Goal: Task Accomplishment & Management: Manage account settings

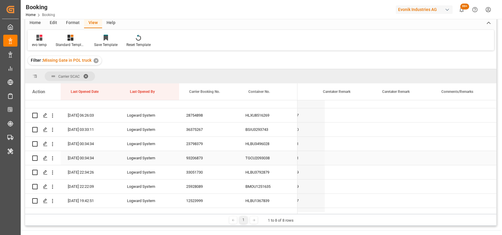
scroll to position [0, 396]
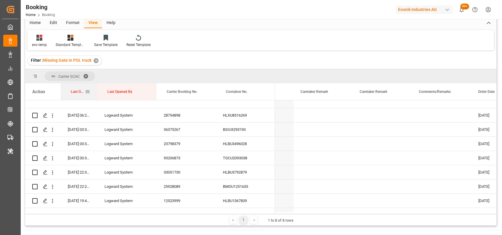
drag, startPoint x: 119, startPoint y: 92, endPoint x: 96, endPoint y: 90, distance: 22.6
click at [96, 90] on div at bounding box center [97, 91] width 2 height 17
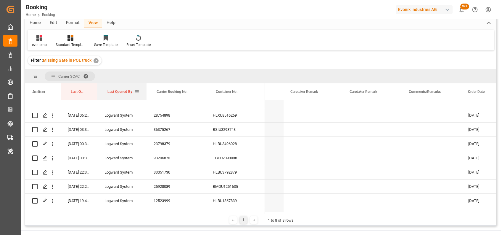
drag, startPoint x: 155, startPoint y: 90, endPoint x: 143, endPoint y: 88, distance: 12.6
click at [145, 88] on div at bounding box center [146, 91] width 2 height 17
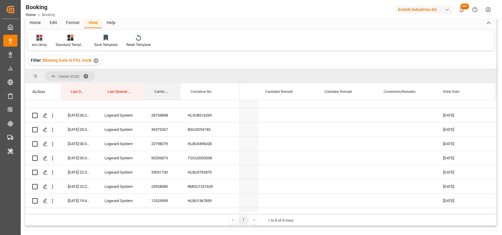
drag, startPoint x: 203, startPoint y: 89, endPoint x: 180, endPoint y: 81, distance: 24.3
click at [180, 81] on div "Carrier SCAC Drag here to set column labels Action Last Opened Date Last Opened…" at bounding box center [260, 141] width 471 height 145
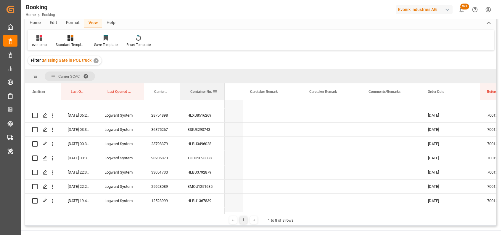
drag, startPoint x: 239, startPoint y: 95, endPoint x: 223, endPoint y: 85, distance: 18.6
click at [224, 85] on div at bounding box center [225, 91] width 2 height 17
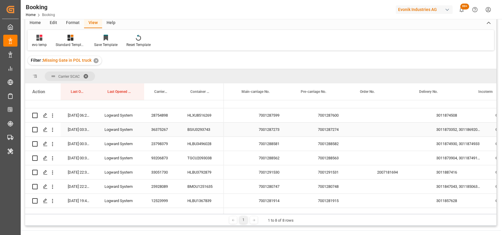
scroll to position [0, 0]
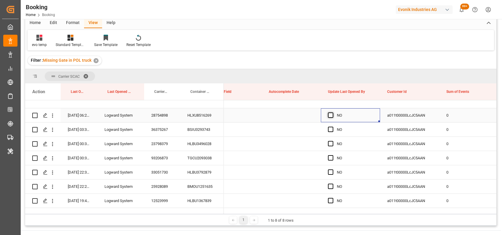
click at [333, 115] on span "Press SPACE to select this row." at bounding box center [330, 114] width 5 height 5
click at [333, 112] on input "Press SPACE to select this row." at bounding box center [333, 112] width 0 height 0
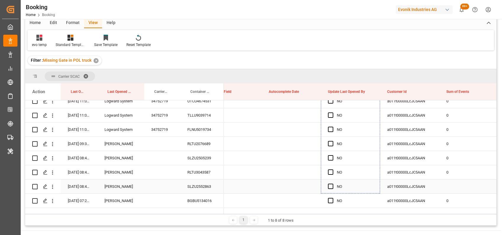
drag, startPoint x: 379, startPoint y: 121, endPoint x: 352, endPoint y: 193, distance: 76.8
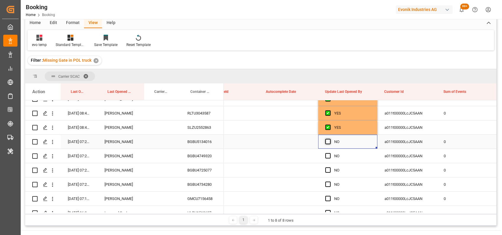
click at [327, 142] on span "Press SPACE to select this row." at bounding box center [327, 141] width 5 height 5
click at [330, 139] on input "Press SPACE to select this row." at bounding box center [330, 139] width 0 height 0
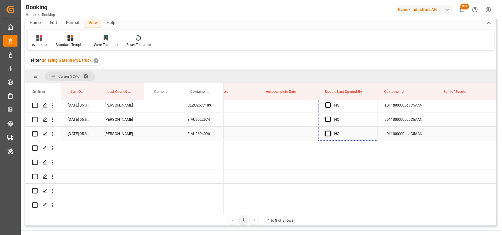
drag, startPoint x: 376, startPoint y: 147, endPoint x: 330, endPoint y: 131, distance: 47.9
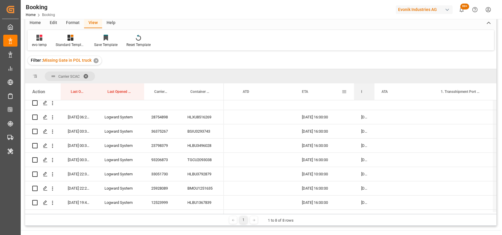
drag, startPoint x: 413, startPoint y: 94, endPoint x: 343, endPoint y: 90, distance: 70.6
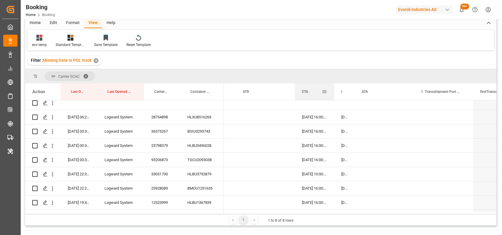
drag, startPoint x: 353, startPoint y: 90, endPoint x: 333, endPoint y: 86, distance: 20.4
click at [333, 86] on div at bounding box center [334, 91] width 2 height 17
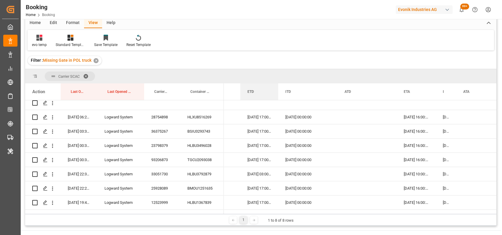
drag, startPoint x: 299, startPoint y: 86, endPoint x: 277, endPoint y: 79, distance: 22.9
click at [277, 79] on div "Carrier SCAC Drag here to set column labels Action Last Opened Date Last Opened…" at bounding box center [260, 141] width 471 height 145
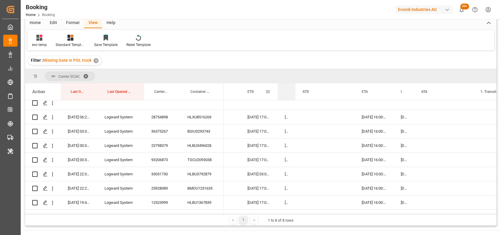
drag, startPoint x: 337, startPoint y: 92, endPoint x: 272, endPoint y: 89, distance: 64.4
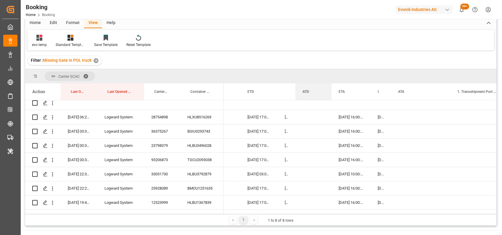
drag, startPoint x: 354, startPoint y: 88, endPoint x: 331, endPoint y: 82, distance: 23.9
click at [331, 82] on div "Carrier SCAC Drag here to set column labels Action Last Opened Date Last Opened…" at bounding box center [260, 141] width 471 height 145
click at [161, 118] on div "28754898" at bounding box center [162, 117] width 36 height 14
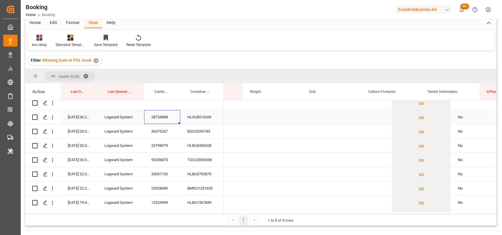
scroll to position [0, 4784]
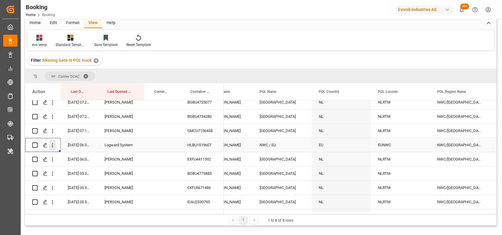
click at [53, 143] on icon "open menu" at bounding box center [52, 145] width 1 height 4
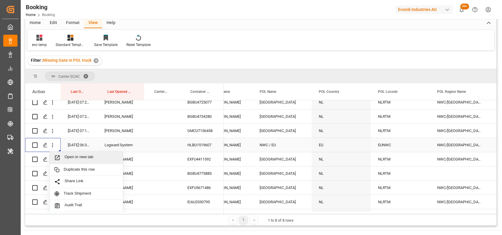
click at [70, 153] on div "Open in new tab" at bounding box center [86, 157] width 73 height 12
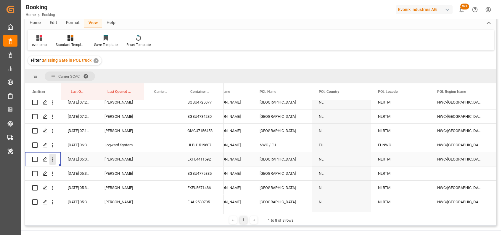
click at [52, 160] on icon "open menu" at bounding box center [52, 159] width 6 height 6
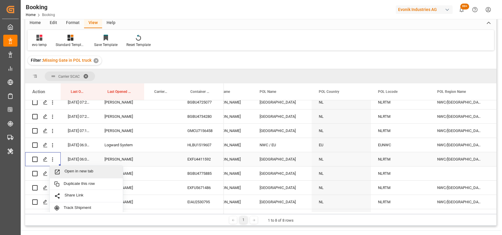
click at [82, 171] on span "Open in new tab" at bounding box center [92, 172] width 54 height 6
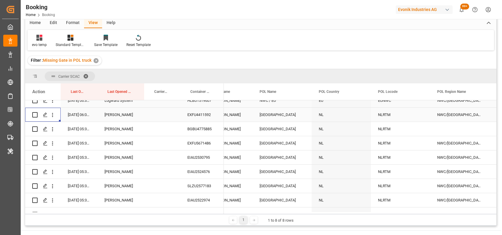
scroll to position [491, 0]
click at [55, 128] on icon "open menu" at bounding box center [52, 128] width 6 height 6
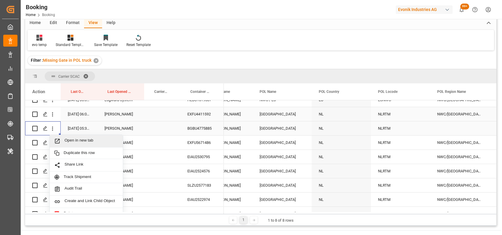
click at [72, 137] on div "Open in new tab" at bounding box center [86, 141] width 73 height 12
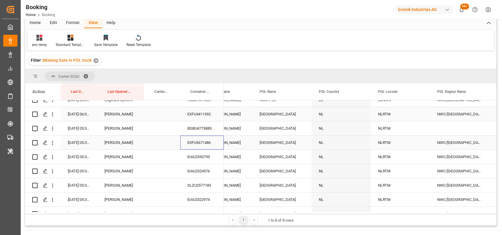
click at [195, 141] on div "EXFU5671486" at bounding box center [202, 142] width 44 height 14
click at [51, 146] on button "open menu" at bounding box center [52, 142] width 6 height 11
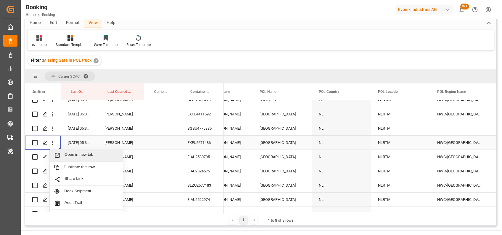
click at [72, 151] on div "Open in new tab" at bounding box center [86, 155] width 73 height 12
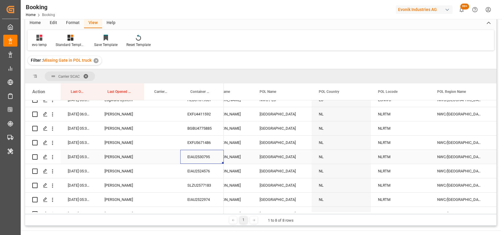
click at [197, 152] on div "EIAU2530795" at bounding box center [202, 157] width 44 height 14
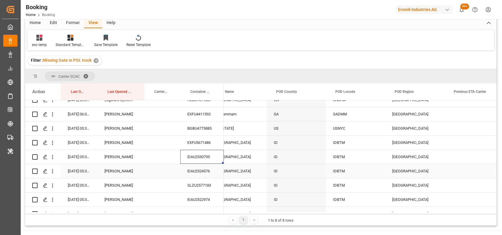
scroll to position [0, 2622]
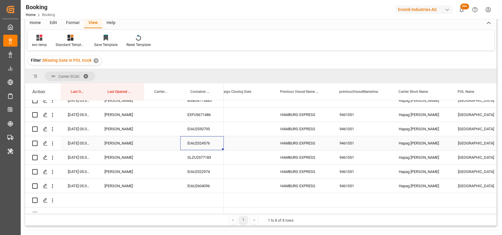
click at [198, 141] on div "EIAU2524576" at bounding box center [202, 143] width 44 height 14
click at [289, 129] on div "HAMBURG EXPRESS" at bounding box center [302, 129] width 59 height 14
click at [299, 143] on div "HAMBURG EXPRESS" at bounding box center [302, 143] width 59 height 14
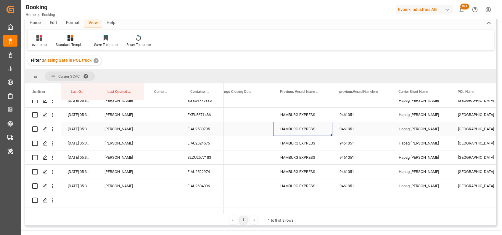
click at [291, 125] on div "HAMBURG EXPRESS" at bounding box center [302, 129] width 59 height 14
click at [284, 114] on div "HAMBURG EXPRESS" at bounding box center [302, 115] width 59 height 14
click at [324, 113] on div "HAMBURG EXPRESS" at bounding box center [302, 115] width 59 height 14
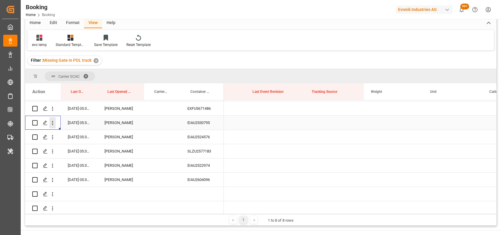
click at [53, 124] on icon "open menu" at bounding box center [52, 123] width 6 height 6
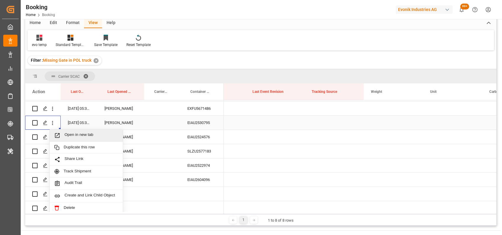
click at [90, 135] on span "Open in new tab" at bounding box center [92, 135] width 54 height 6
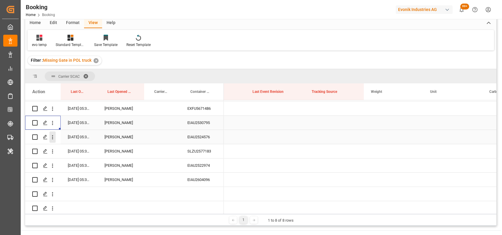
click at [52, 142] on button "open menu" at bounding box center [52, 136] width 6 height 11
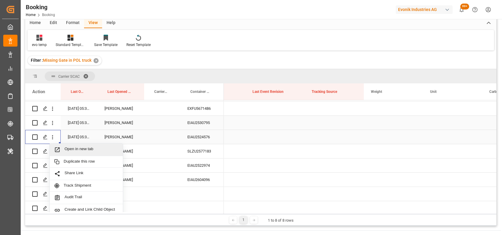
click at [65, 148] on span "Open in new tab" at bounding box center [92, 149] width 54 height 6
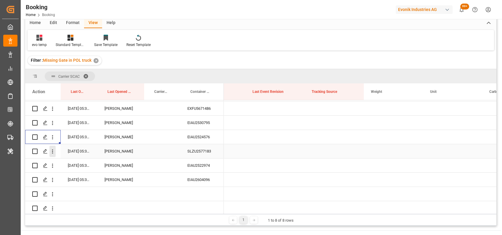
click at [54, 149] on icon "open menu" at bounding box center [52, 151] width 6 height 6
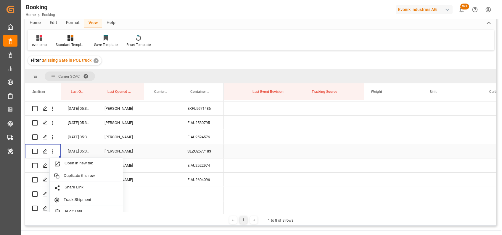
click at [76, 163] on span "Open in new tab" at bounding box center [92, 164] width 54 height 6
click at [54, 164] on icon "open menu" at bounding box center [52, 165] width 6 height 6
click at [71, 180] on span "Open in new tab" at bounding box center [92, 178] width 54 height 6
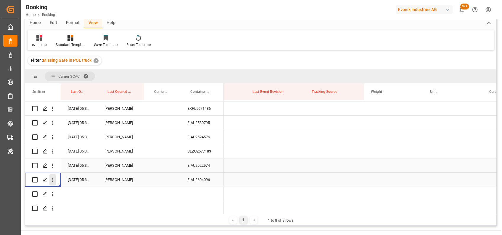
click at [52, 180] on icon "open menu" at bounding box center [52, 180] width 1 height 4
click at [82, 193] on span "Open in new tab" at bounding box center [92, 192] width 54 height 6
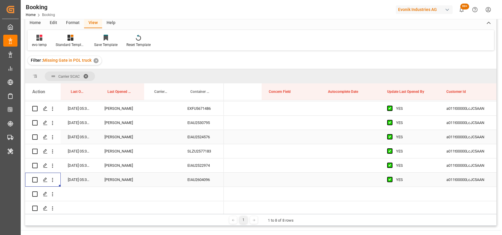
scroll to position [0, 4456]
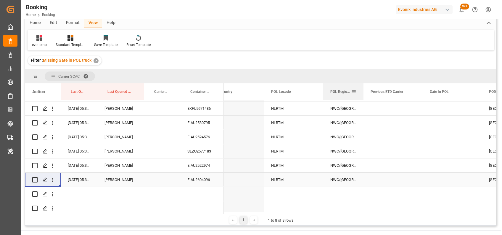
drag, startPoint x: 381, startPoint y: 91, endPoint x: 358, endPoint y: 89, distance: 23.5
click at [362, 89] on div at bounding box center [363, 91] width 2 height 17
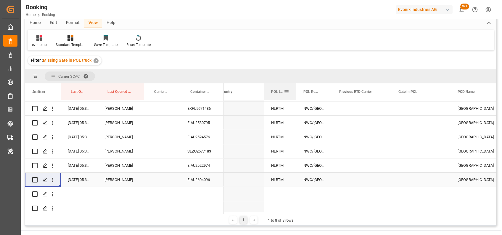
drag, startPoint x: 322, startPoint y: 91, endPoint x: 294, endPoint y: 84, distance: 29.1
click at [295, 84] on div at bounding box center [296, 91] width 2 height 17
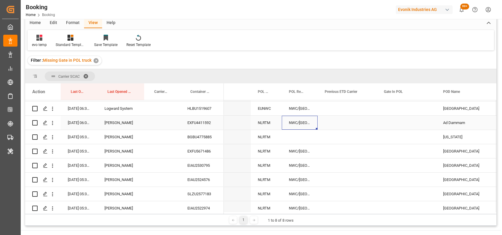
click at [293, 122] on div "NWC/UK North West Continent / UK" at bounding box center [300, 123] width 36 height 14
click at [54, 139] on icon "open menu" at bounding box center [52, 137] width 6 height 6
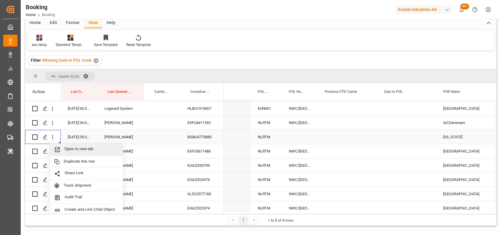
click at [78, 148] on span "Open in new tab" at bounding box center [92, 149] width 54 height 6
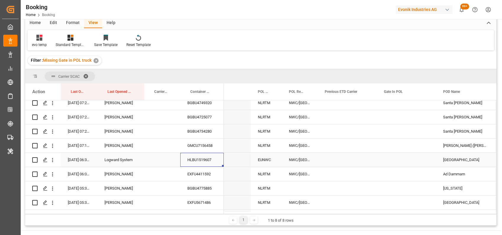
click at [196, 156] on div "HLBU1519607" at bounding box center [202, 160] width 44 height 14
click at [52, 159] on icon "open menu" at bounding box center [52, 160] width 6 height 6
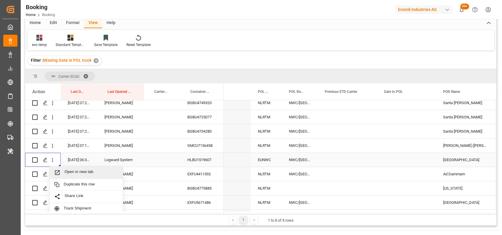
click at [73, 174] on span "Open in new tab" at bounding box center [92, 172] width 54 height 6
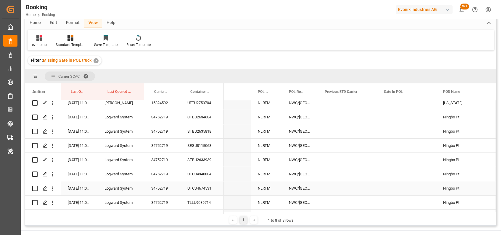
scroll to position [229, 0]
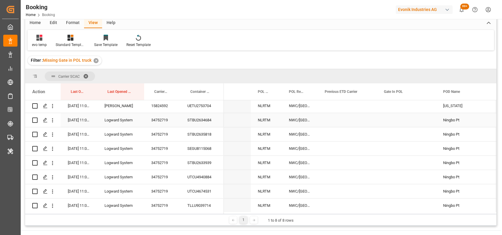
click at [157, 116] on div "34752719" at bounding box center [162, 120] width 36 height 14
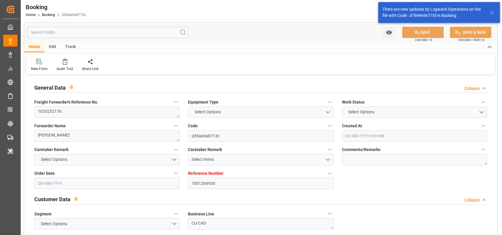
type input "7001284930"
type input "9780469"
type input "Hapag [PERSON_NAME]"
type input "Hapag Lloyd Aktiengesellschaft"
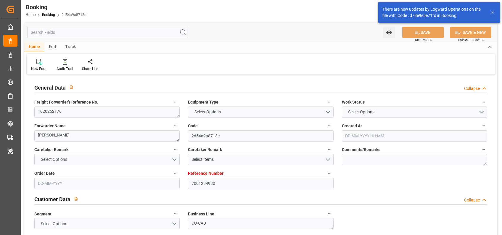
type input "EUNWC"
type input "CNSHA"
type input "25-09-2025 09:07"
type input "25-09-2025"
type input "10-12-2025"
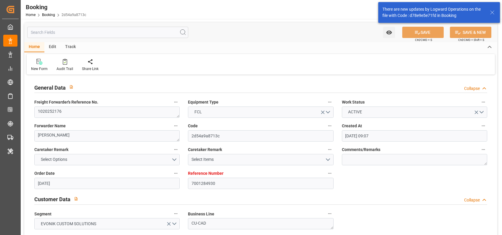
type input "14-10-2025"
type input "02-10-2025 00:00"
type input "[DATE] 00:00"
type input "10-10-2025 00:00"
type input "17-10-2025 00:00"
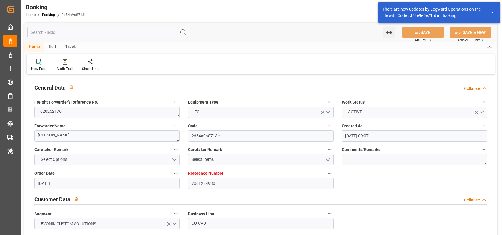
type input "13-10-2025 00:00"
type input "10-12-2025 00:00"
type input "13-10-2025 06:36"
click at [66, 111] on textarea "1020252176" at bounding box center [106, 111] width 145 height 11
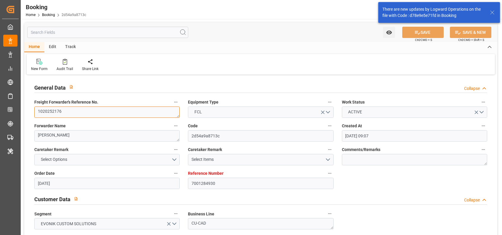
click at [66, 111] on textarea "1020252176" at bounding box center [106, 111] width 145 height 11
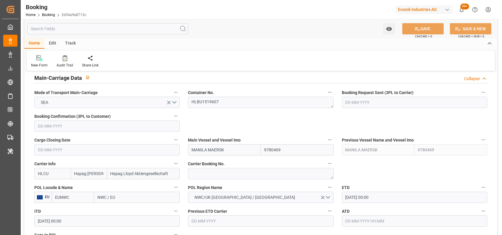
scroll to position [369, 0]
click at [231, 173] on textarea at bounding box center [260, 172] width 145 height 11
paste textarea "27270540"
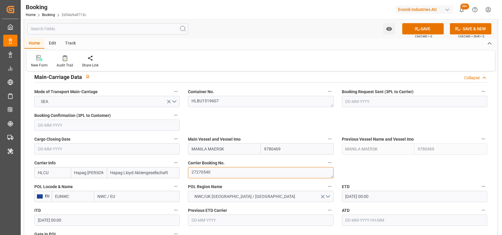
type textarea "27270540"
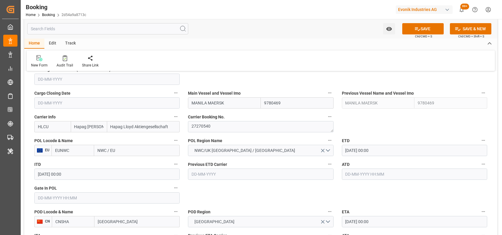
click at [66, 153] on input "EUNWC" at bounding box center [73, 150] width 43 height 11
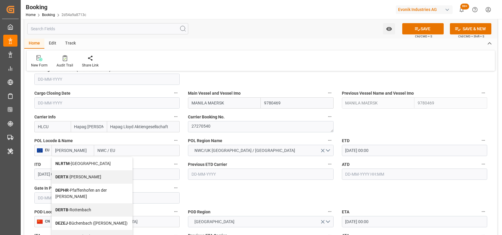
click at [65, 166] on span "NLRTM - Rotterdam" at bounding box center [82, 163] width 55 height 5
type input "NLRTM"
type input "[GEOGRAPHIC_DATA]"
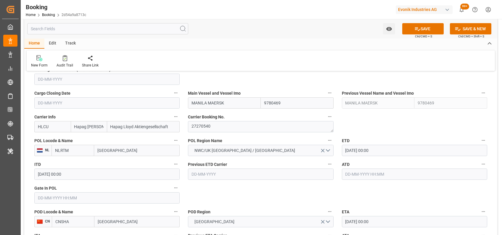
type input "NLRTM"
click at [78, 220] on input "CNSHA" at bounding box center [73, 221] width 43 height 11
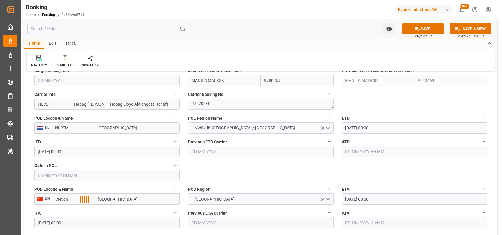
scroll to position [442, 0]
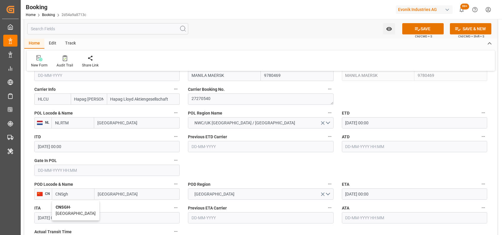
click at [70, 208] on span "CNSGH - Shanghai" at bounding box center [76, 209] width 40 height 11
type input "CNSGH"
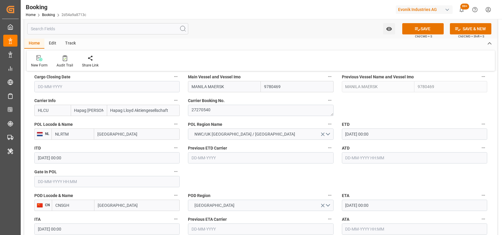
click at [201, 89] on input "MANILA MAERSK" at bounding box center [224, 86] width 73 height 11
click at [205, 97] on b "Milan Maersk" at bounding box center [208, 99] width 32 height 5
type input "Milan Maersk"
type input "9778820"
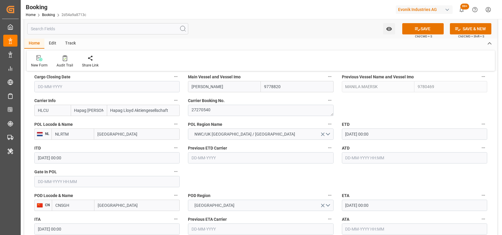
type input "Milan Maersk"
click at [350, 131] on input "17-10-2025 00:00" at bounding box center [414, 133] width 145 height 11
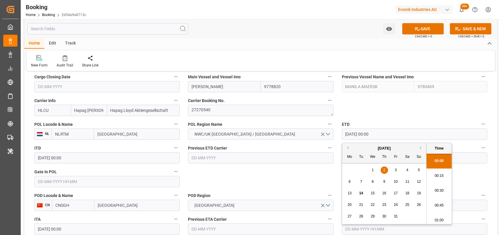
type input "23-10-2025 00:00"
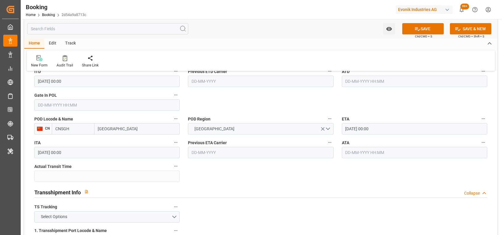
scroll to position [582, 0]
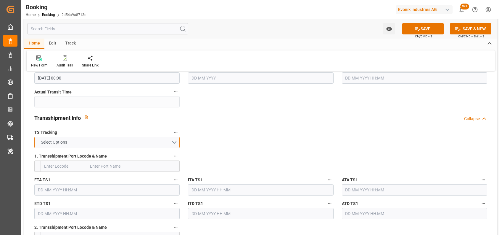
click at [176, 142] on button "Select Options" at bounding box center [106, 142] width 145 height 11
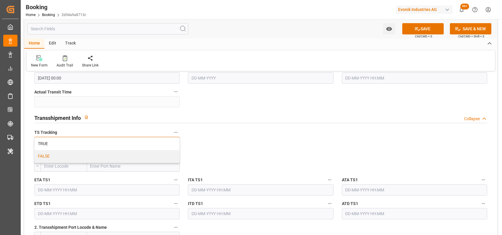
click at [159, 152] on div "FALSE" at bounding box center [107, 156] width 145 height 12
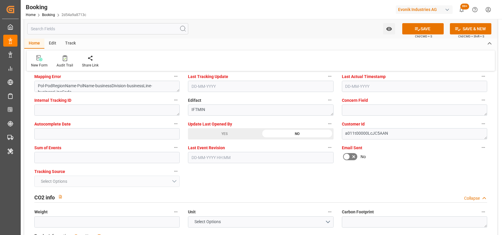
scroll to position [1162, 0]
click at [131, 157] on input "text" at bounding box center [106, 156] width 145 height 11
type input "0"
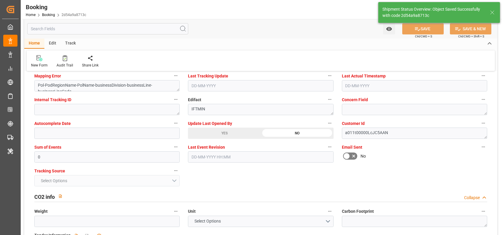
type textarea "NWC/UK North West Continent / UK_CNSGH_HLCU_CU-CAD"
type textarea "shaini ghorai"
type textarea "Pod-PodRegionName-businessDivision-businessLine-"
type input "14-10-2025 07:19"
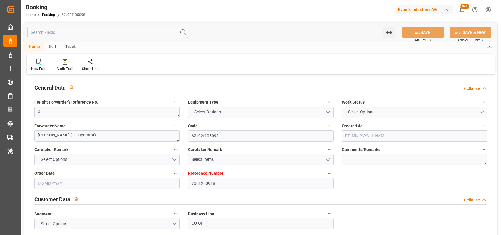
type input "7001280918"
type input "9665592"
type input "Hapag [PERSON_NAME]"
type input "Hapag Lloyd Aktiengesellschaft"
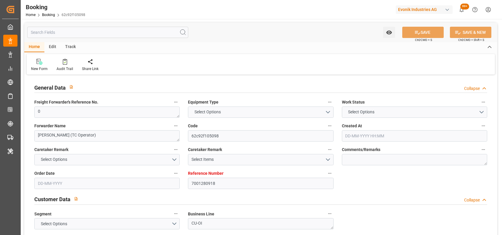
type input "NLRTM"
type input "SADMM"
type input "OMSLL"
type input "0"
type input "22-09-2025 09:27"
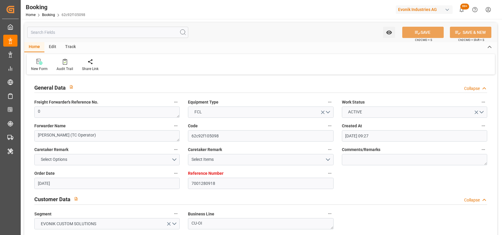
type input "22-09-2025"
type input "19-11-2025"
type input "08-10-2025"
type input "08-10-2025 00:00"
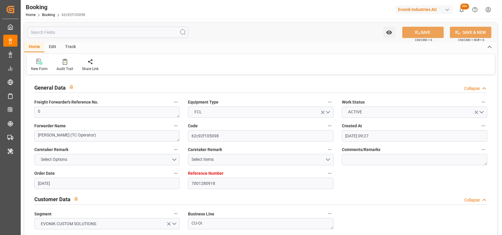
type input "10-10-2025 00:00"
type input "18-10-2025 00:00"
type input "04-12-2025 00:00"
type input "19-11-2025 00:00"
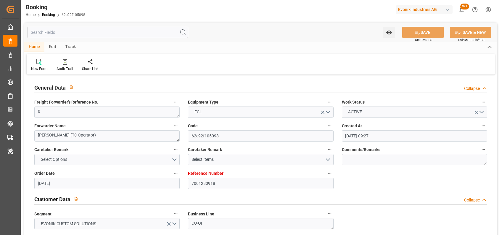
type input "23-11-2025 00:00"
type input "29-11-2025 00:00"
type input "13-10-2025 06:02"
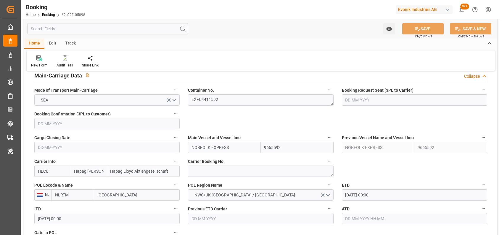
scroll to position [369, 0]
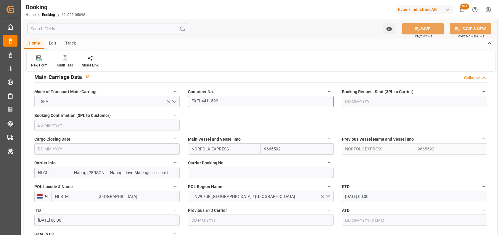
click at [210, 101] on textarea "EXFU4411592" at bounding box center [260, 101] width 145 height 11
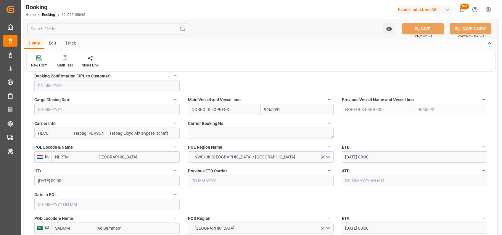
scroll to position [416, 0]
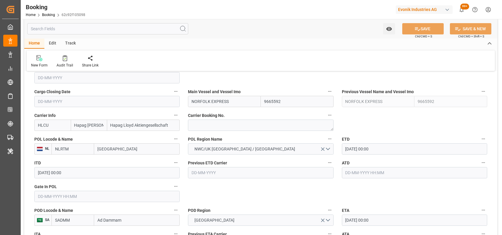
click at [155, 188] on label "Gate In POL" at bounding box center [106, 186] width 145 height 8
click at [172, 188] on button "Gate In POL" at bounding box center [176, 186] width 8 height 8
click at [149, 195] on div at bounding box center [251, 117] width 502 height 235
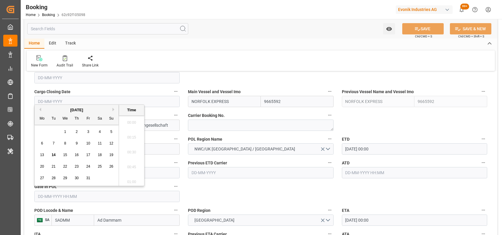
click at [140, 195] on input "text" at bounding box center [106, 195] width 145 height 11
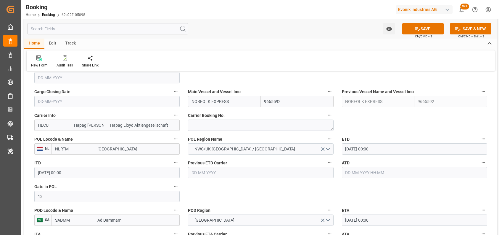
type input "13-10-2025 00:00"
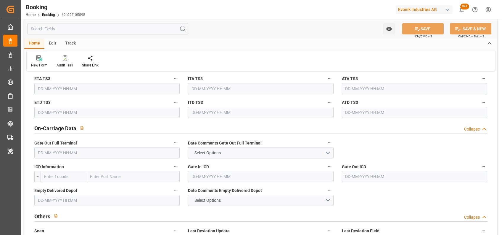
scroll to position [994, 0]
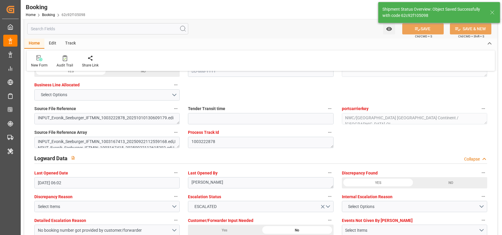
type textarea "shaini ghorai"
type input "14-10-2025 07:20"
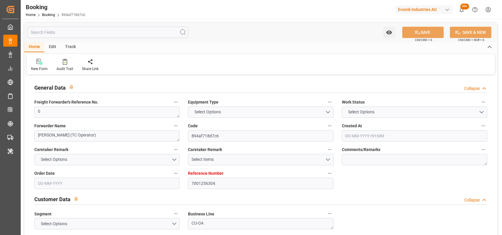
type input "7001256304"
type input "7777777"
type input "Hapag [PERSON_NAME]"
type input "Hapag Lloyd Aktiengesellschaft"
type input "NLRTM"
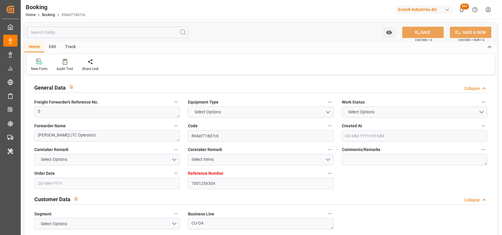
type input "USNYC"
type input "0"
type input "[DATE] 13:53"
type input "[DATE]"
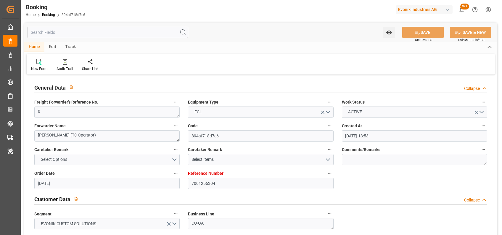
type input "[DATE]"
type input "[DATE] 00:00"
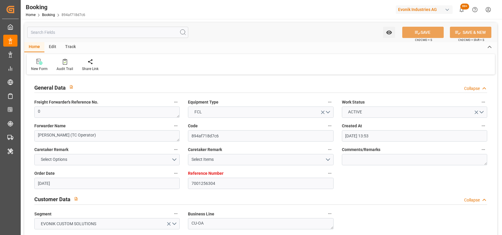
type input "[DATE] 00:00"
type input "[DATE]"
type input "13-10-2025 05:39"
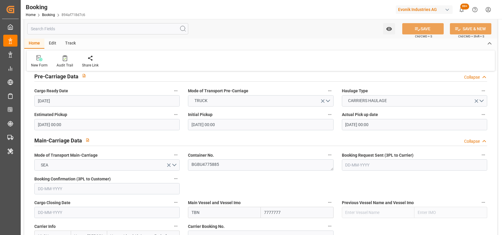
scroll to position [307, 0]
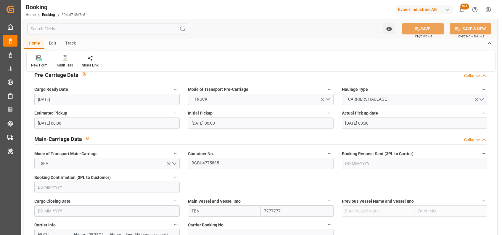
drag, startPoint x: 209, startPoint y: 169, endPoint x: 208, endPoint y: 166, distance: 3.0
click at [208, 166] on div "Container No. BGBU4775885" at bounding box center [261, 159] width 154 height 24
click at [208, 166] on textarea "BGBU4775885" at bounding box center [260, 163] width 145 height 11
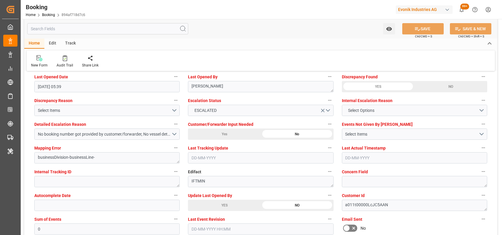
scroll to position [1091, 0]
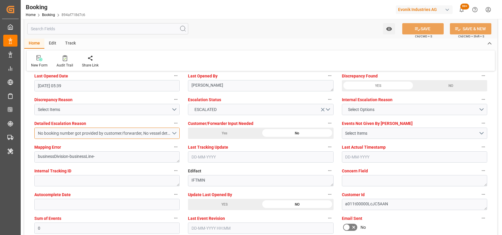
click at [171, 133] on div "No booking number got provided by customer/forwarder, No vessel details got pro…" at bounding box center [105, 133] width 134 height 6
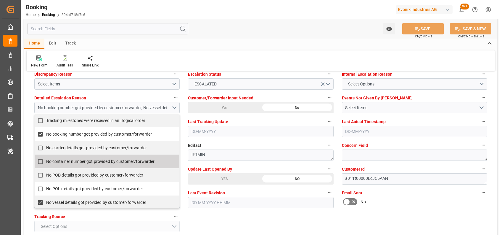
scroll to position [154, 0]
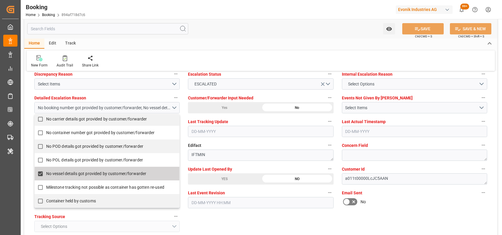
click at [82, 171] on span "No vessel details got provided by customer/forwarder" at bounding box center [96, 173] width 100 height 5
checkbox input "false"
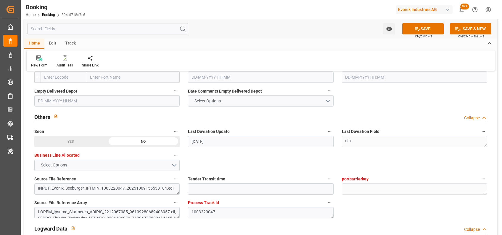
scroll to position [1090, 0]
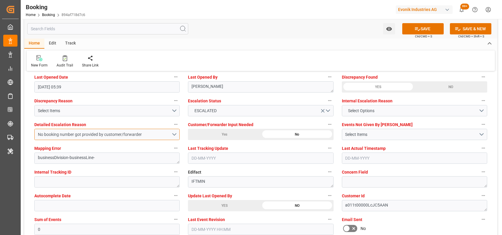
click at [80, 134] on div "No booking number got provided by customer/forwarder" at bounding box center [105, 134] width 134 height 6
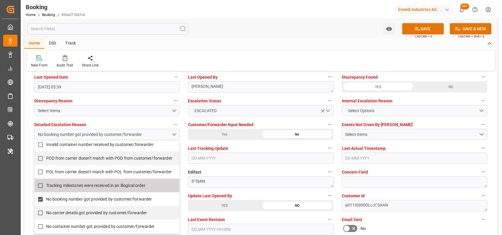
scroll to position [84, 0]
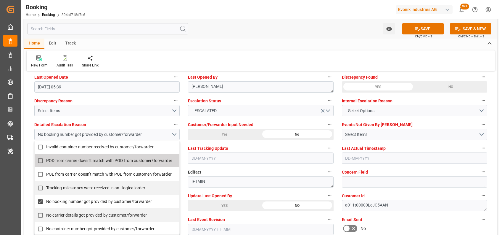
click at [86, 163] on span "POD from carrier doesn't match with POD from customer/forwarder" at bounding box center [109, 160] width 126 height 6
checkbox input "true"
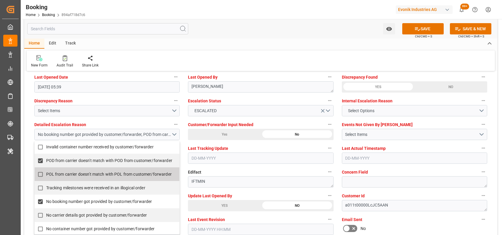
click at [108, 175] on span "POL from carrier doesn't match with POL from customer/forwarder" at bounding box center [109, 173] width 126 height 5
checkbox input "true"
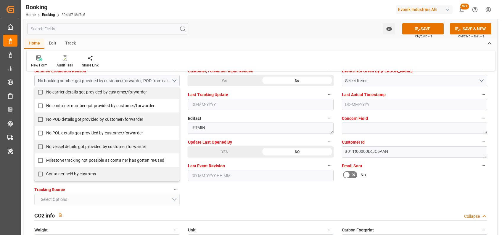
scroll to position [1148, 0]
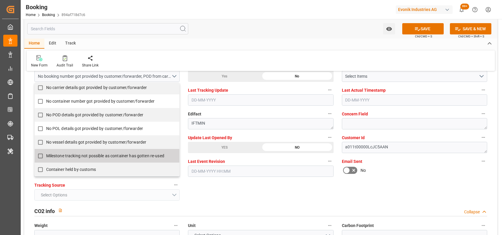
click at [88, 157] on span "Milestone tracking not possible as container has gotten re-used" at bounding box center [105, 155] width 118 height 5
checkbox input "true"
click at [219, 46] on div "Home Edit Track" at bounding box center [260, 44] width 473 height 10
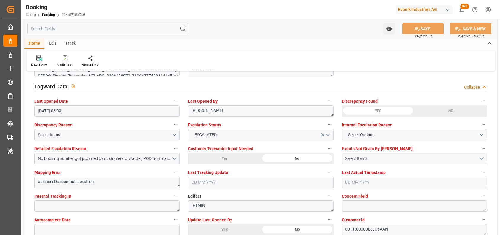
scroll to position [1064, 0]
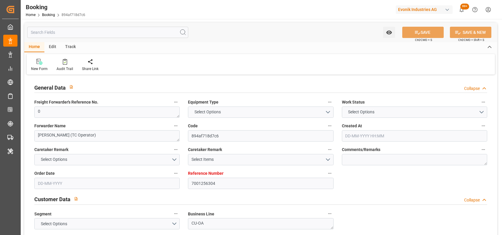
type input "7001256304"
type input "7777777"
type input "Hapag [PERSON_NAME]"
type input "Hapag Lloyd Aktiengesellschaft"
type input "NLRTM"
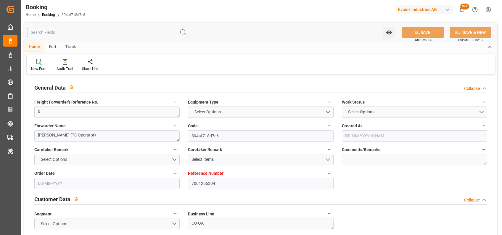
type input "USNYC"
type input "0"
type input "22-08-2025 13:53"
type input "22-08-2025"
type input "29-10-2025"
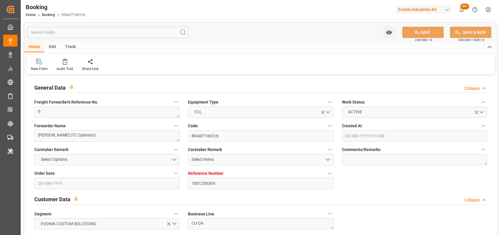
type input "03-10-2025"
type input "03-10-2025 00:00"
type input "09-10-2025 00:00"
type input "14-10-2025 00:00"
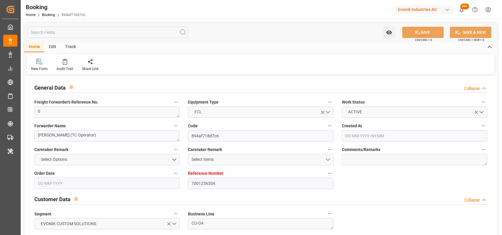
type input "14-10-2025 00:00"
type input "30-10-2025 00:00"
type input "22-08-2025"
type input "[DATE] 07:23"
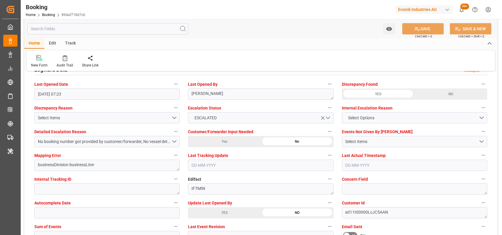
scroll to position [1072, 0]
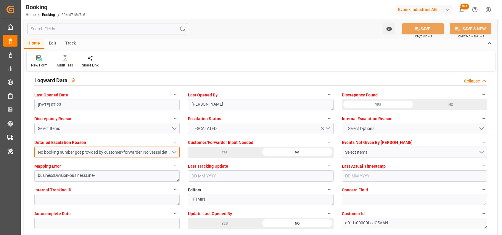
click at [175, 150] on button "No booking number got provided by customer/forwarder, No vessel details got pro…" at bounding box center [106, 151] width 145 height 11
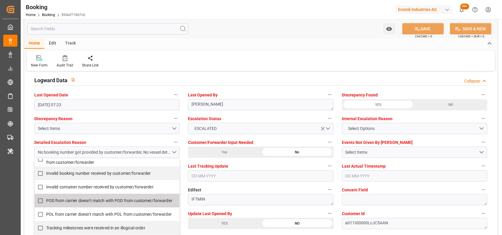
scroll to position [86, 0]
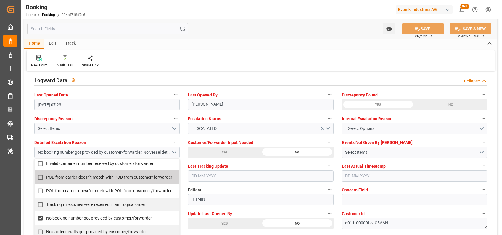
click at [65, 179] on span "POD from carrier doesn't match with POD from customer/forwarder" at bounding box center [109, 176] width 126 height 5
checkbox input "true"
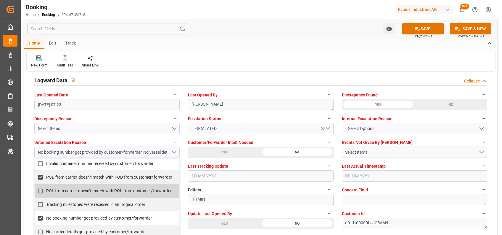
click at [87, 191] on span "POL from carrier doesn't match with POL from customer/forwarder" at bounding box center [109, 190] width 126 height 5
checkbox input "true"
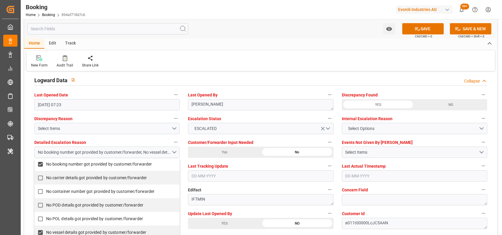
scroll to position [154, 0]
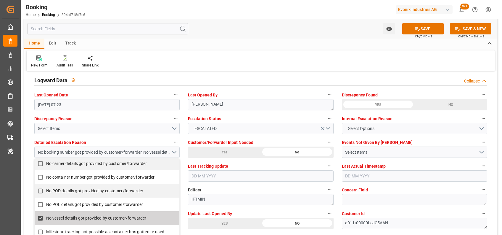
click at [58, 217] on span "No vessel details got provided by customer/forwarder" at bounding box center [96, 217] width 100 height 5
checkbox input "false"
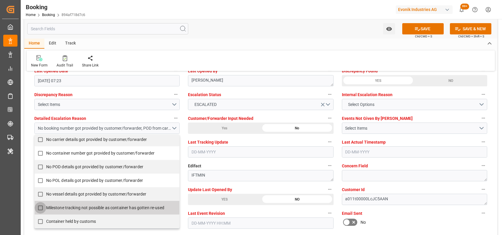
click at [41, 207] on input "Milestone tracking not possible as container has gotten re-used" at bounding box center [41, 208] width 12 height 12
checkbox input "true"
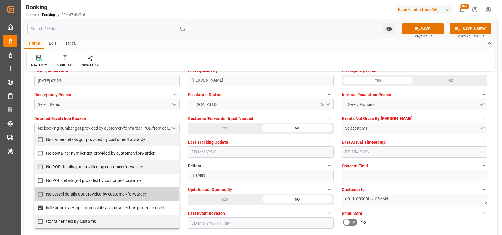
click at [224, 59] on div "New Form Audit Trail Share Link" at bounding box center [261, 60] width 469 height 20
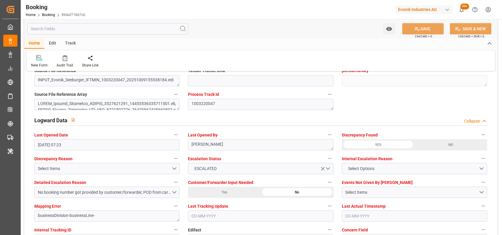
scroll to position [1028, 0]
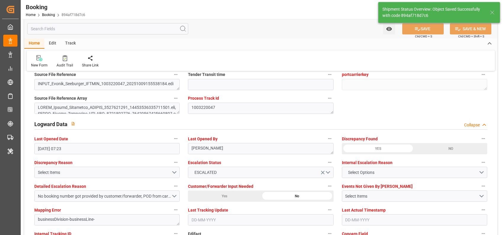
type textarea "[PERSON_NAME]"
type input "14-10-2025 07:25"
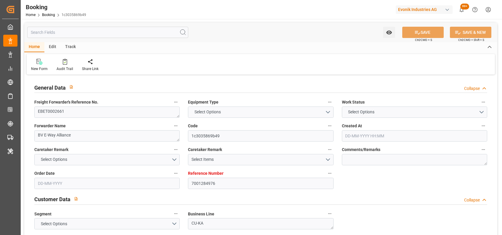
type input "7001284976"
type input "9461051"
type input "Hapag [PERSON_NAME]"
type input "Hapag Lloyd Aktiengesellschaft"
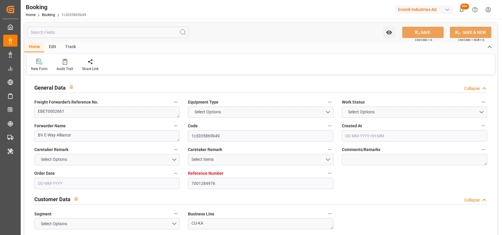
type input "NLRTM"
type input "IDBTM"
type input "[DATE] 09:23"
type input "[DATE]"
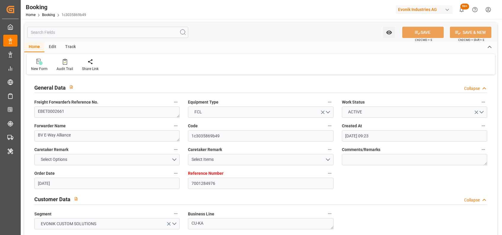
type input "[DATE]"
type input "[DATE] 00:00"
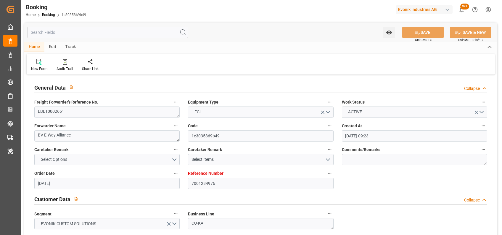
type input "[DATE] 00:00"
type input "[DATE] 07:23"
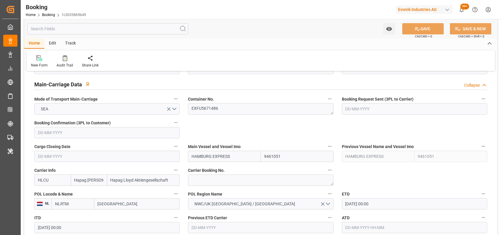
scroll to position [429, 0]
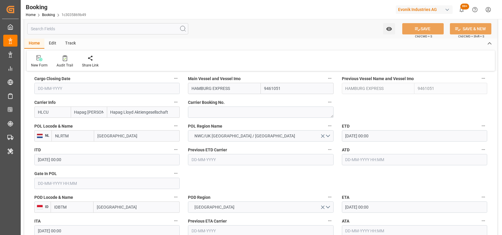
drag, startPoint x: 232, startPoint y: 90, endPoint x: 186, endPoint y: 92, distance: 45.9
click at [186, 92] on div "Main Vessel and Vessel Imo HAMBURG EXPRESS 9461051" at bounding box center [261, 84] width 154 height 24
paste input "[GEOGRAPHIC_DATA]"
click at [209, 103] on b "GENOVA EXPRESS" at bounding box center [209, 101] width 35 height 5
type input "GENOVA EXPRESS"
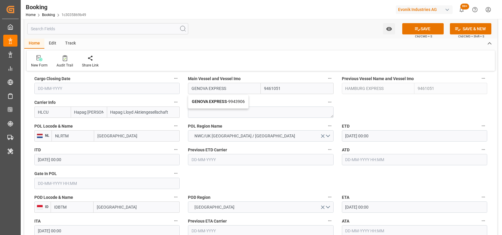
type input "9943906"
type input "GENOVA EXPRESS"
click at [349, 134] on input "[DATE] 00:00" at bounding box center [414, 135] width 145 height 11
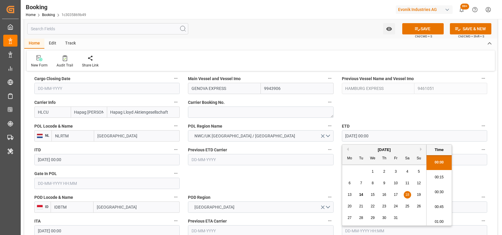
type input "[DATE] 00:00"
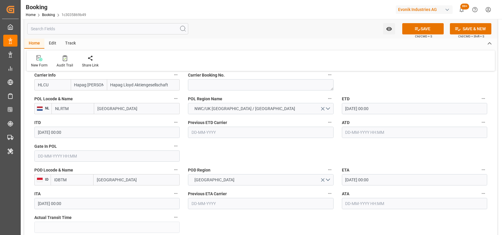
scroll to position [458, 0]
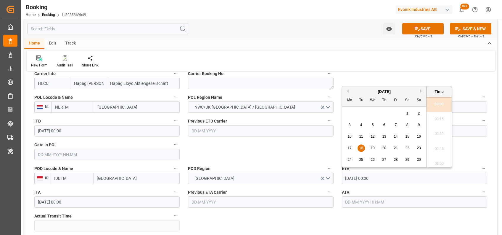
click at [346, 175] on input "[DATE] 00:00" at bounding box center [414, 177] width 145 height 11
type input "[DATE] 00:00"
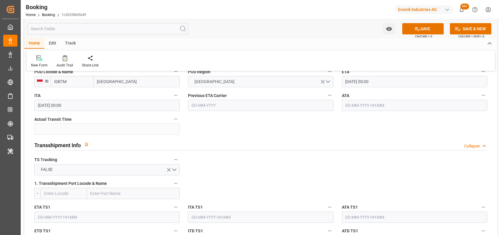
scroll to position [555, 0]
click at [174, 168] on button "FALSE" at bounding box center [106, 168] width 145 height 11
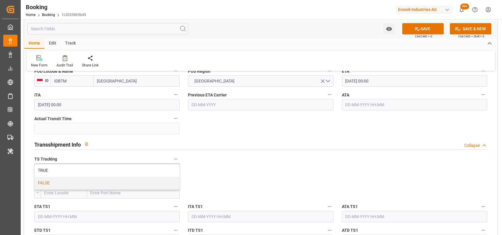
click at [174, 168] on div "TRUE" at bounding box center [107, 170] width 145 height 12
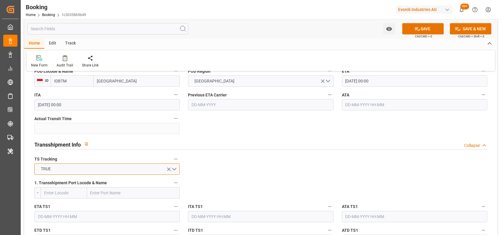
scroll to position [631, 0]
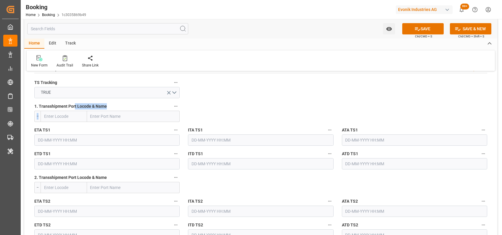
drag, startPoint x: 74, startPoint y: 109, endPoint x: 68, endPoint y: 117, distance: 9.7
click at [68, 117] on div "1. Transshipment Port Locode & Name --" at bounding box center [107, 112] width 154 height 24
click at [68, 117] on input "text" at bounding box center [64, 115] width 46 height 11
click at [55, 127] on b "SGSIN" at bounding box center [50, 129] width 12 height 5
type input "SGSIN"
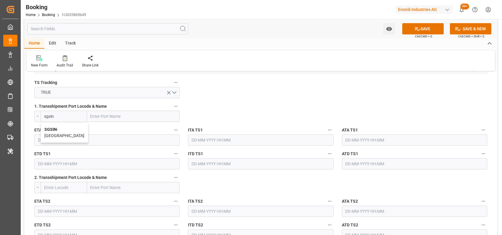
type input "[GEOGRAPHIC_DATA]"
type input "SGSIN"
click at [66, 142] on input "text" at bounding box center [106, 139] width 145 height 11
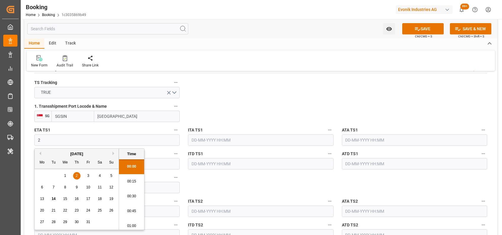
scroll to position [742, 0]
type input "[DATE] 00:00"
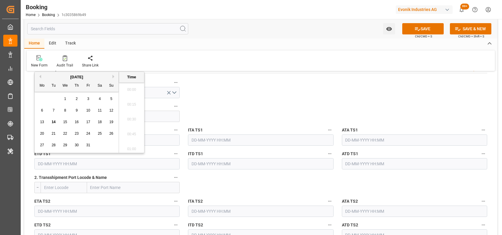
click at [94, 160] on input "text" at bounding box center [106, 163] width 145 height 11
type input "[DATE] 00:00"
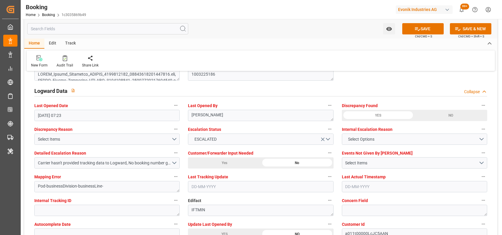
scroll to position [1062, 0]
click at [175, 161] on button "Carrier hasn't provided tracking data to Logward, No booking number got provide…" at bounding box center [106, 162] width 145 height 11
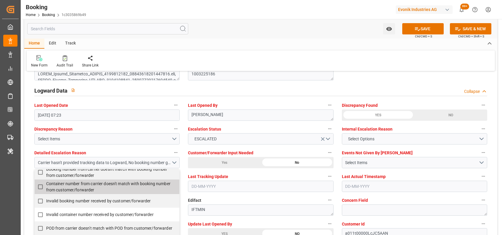
scroll to position [0, 0]
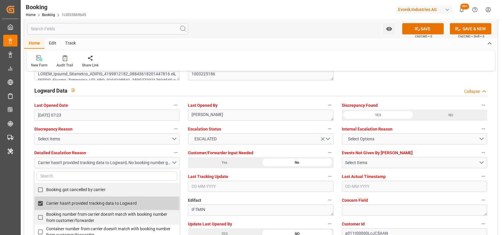
click at [66, 199] on label "Carrier hasn't provided tracking data to Logward" at bounding box center [104, 203] width 139 height 12
checkbox input "false"
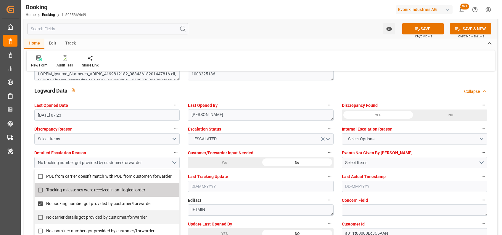
scroll to position [154, 0]
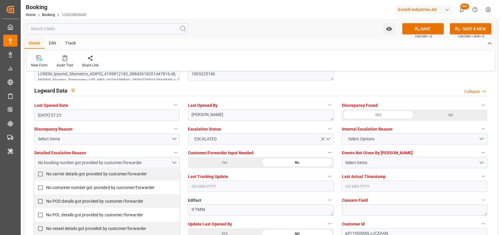
click at [254, 54] on div "New Form Audit Trail Share Link" at bounding box center [261, 60] width 469 height 20
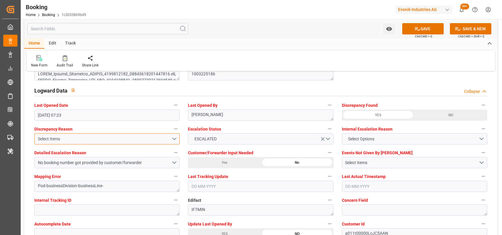
click at [171, 137] on div "Select Items" at bounding box center [105, 139] width 134 height 6
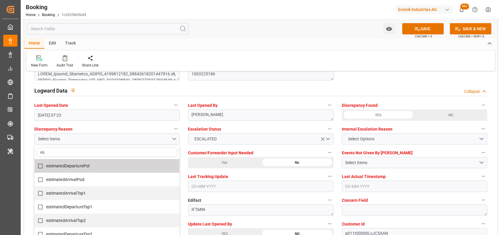
type input "e"
click at [263, 56] on div "New Form Audit Trail Share Link" at bounding box center [261, 60] width 469 height 20
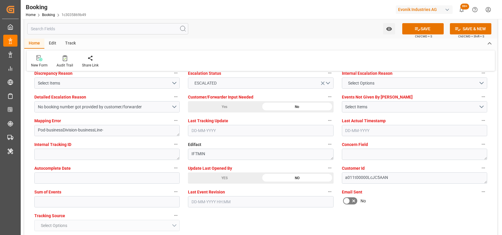
scroll to position [1118, 0]
click at [133, 201] on input "text" at bounding box center [106, 200] width 145 height 11
type input "0"
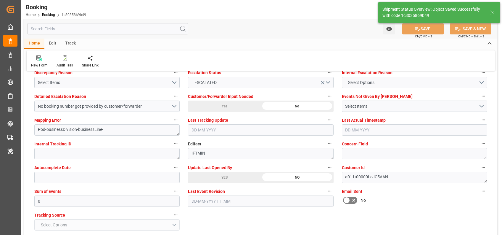
type textarea "[PERSON_NAME]"
type textarea "Yes"
type input "GENOVA EXPRESS"
type input "[DATE] 00:00"
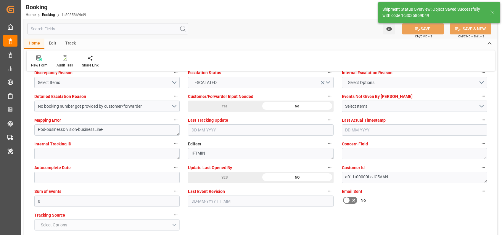
type input "14-10-2025 07:27"
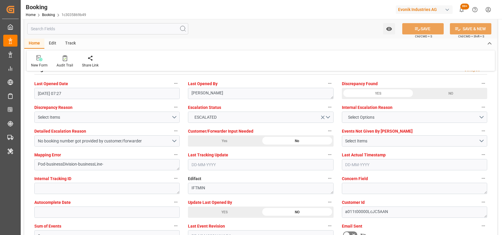
scroll to position [1083, 0]
click at [216, 59] on div "New Form Audit Trail Share Link" at bounding box center [261, 60] width 469 height 20
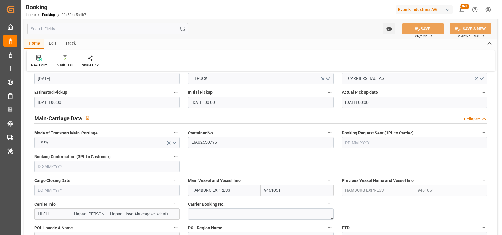
scroll to position [400, 0]
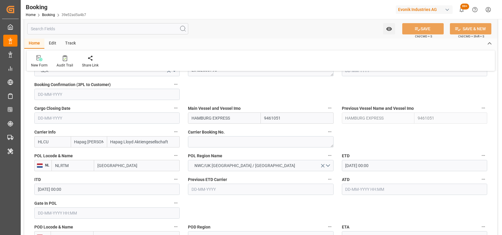
drag, startPoint x: 230, startPoint y: 121, endPoint x: 179, endPoint y: 123, distance: 51.3
paste input "[GEOGRAPHIC_DATA]"
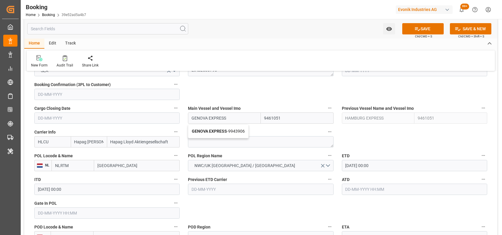
click at [206, 131] on b "GENOVA EXPRESS" at bounding box center [209, 131] width 35 height 5
type input "GENOVA EXPRESS"
type input "9943906"
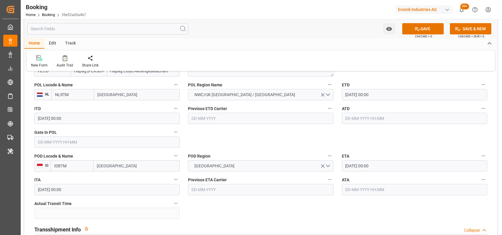
scroll to position [471, 0]
type input "GENOVA EXPRESS"
click at [347, 96] on input "[DATE] 00:00" at bounding box center [414, 94] width 145 height 11
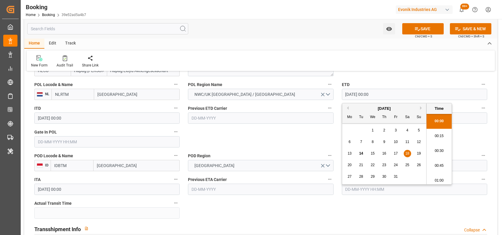
type input "[DATE] 00:00"
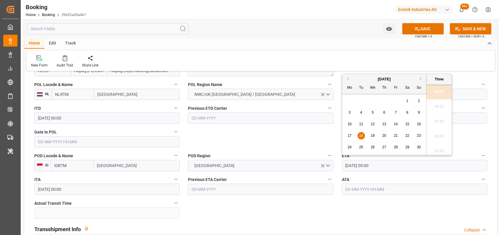
click at [348, 162] on input "[DATE] 00:00" at bounding box center [414, 165] width 145 height 11
type input "[DATE] 00:00"
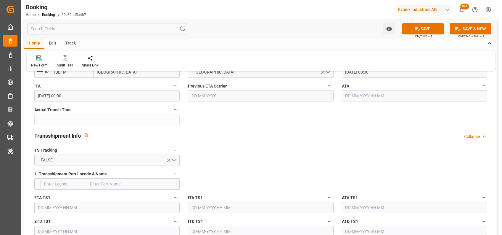
scroll to position [565, 0]
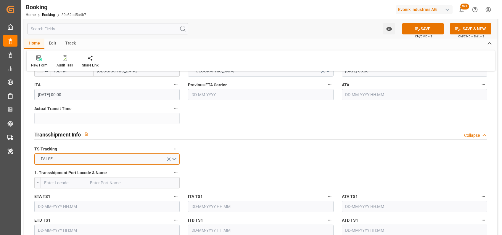
click at [173, 159] on button "FALSE" at bounding box center [106, 158] width 145 height 11
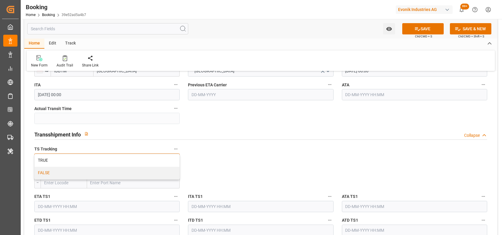
click at [173, 159] on div "TRUE" at bounding box center [107, 160] width 145 height 12
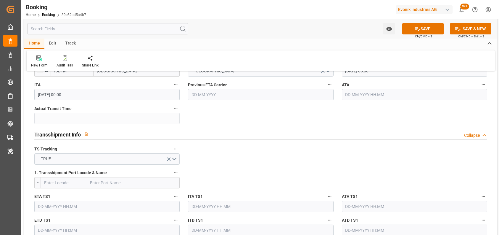
click at [73, 175] on label "1. Transshipment Port Locode & Name" at bounding box center [106, 173] width 145 height 8
click at [172, 175] on button "1. Transshipment Port Locode & Name" at bounding box center [176, 173] width 8 height 8
click at [60, 176] on div at bounding box center [251, 117] width 502 height 235
click at [57, 176] on input "text" at bounding box center [64, 182] width 46 height 11
click at [47, 176] on b "SGSIN" at bounding box center [50, 195] width 12 height 5
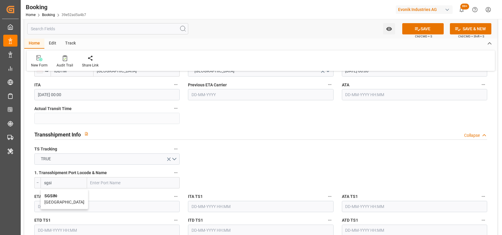
type input "SGSIN"
type input "[GEOGRAPHIC_DATA]"
type input "SGSIN"
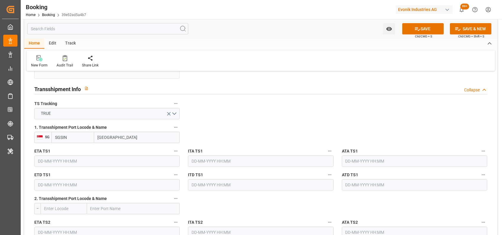
click at [114, 160] on input "text" at bounding box center [106, 160] width 145 height 11
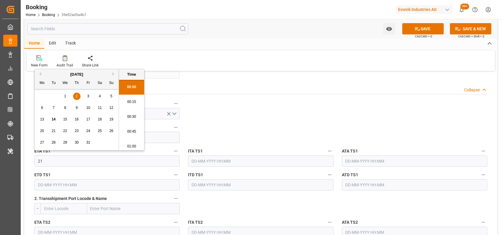
scroll to position [742, 0]
type input "[DATE] 00:00"
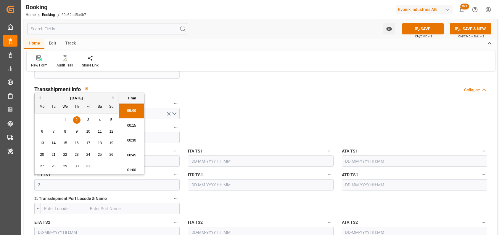
click at [100, 176] on input "2" at bounding box center [106, 184] width 145 height 11
type input "[DATE] 00:00"
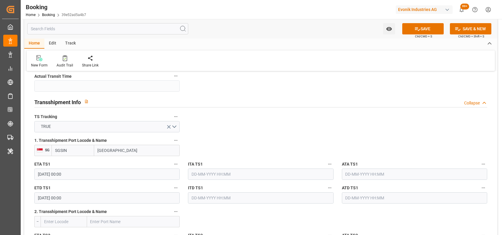
scroll to position [1094, 0]
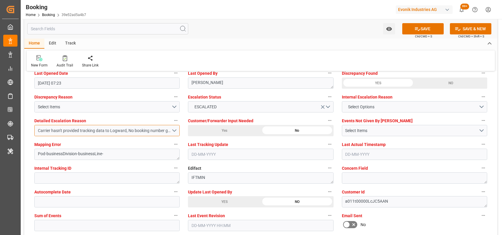
click at [172, 130] on button "Carrier hasn't provided tracking data to Logward, No booking number got provide…" at bounding box center [106, 130] width 145 height 11
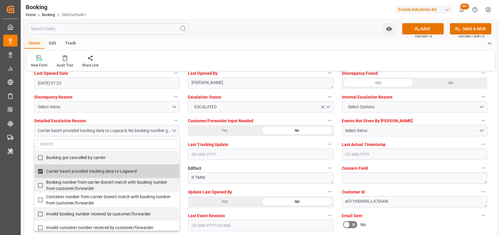
click at [108, 172] on span "Carrier hasn't provided tracking data to Logward" at bounding box center [91, 171] width 91 height 5
checkbox input "false"
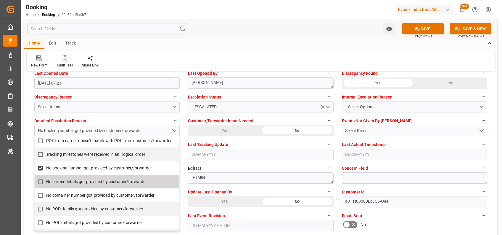
scroll to position [99, 0]
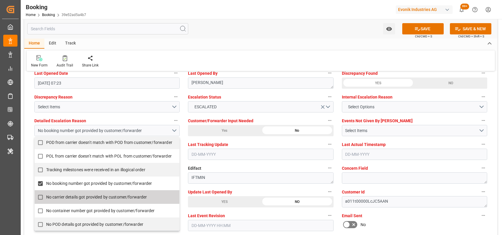
click at [36, 153] on input "POL from carrier doesn't match with POL from customer/forwarder" at bounding box center [41, 156] width 12 height 12
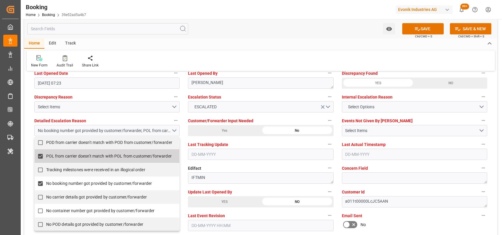
click at [36, 153] on input "POL from carrier doesn't match with POL from customer/forwarder" at bounding box center [41, 156] width 12 height 12
checkbox input "true"
click at [43, 142] on input "POD from carrier doesn't match with POD from customer/forwarder" at bounding box center [41, 143] width 12 height 12
checkbox input "true"
click at [55, 154] on span "POL from carrier doesn't match with POL from customer/forwarder" at bounding box center [109, 155] width 126 height 5
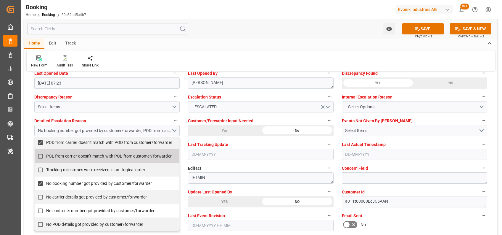
scroll to position [154, 0]
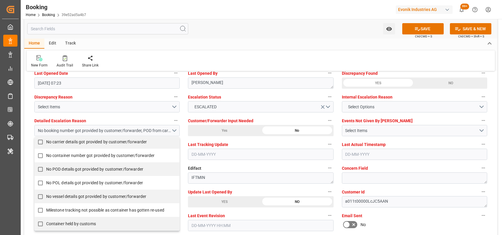
checkbox input "true"
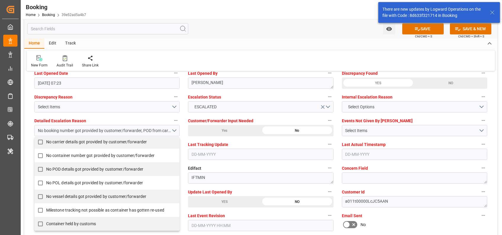
click at [66, 89] on span "POD from carrier doesn't match with POD from customer/forwarder" at bounding box center [109, 87] width 126 height 5
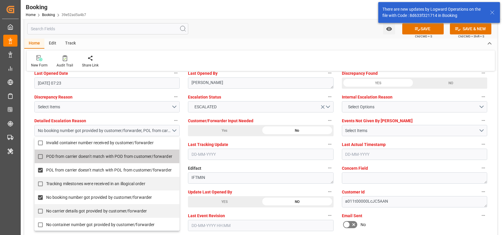
checkbox input "false"
click at [88, 170] on span "POL from carrier doesn't match with POL from customer/forwarder" at bounding box center [109, 169] width 126 height 5
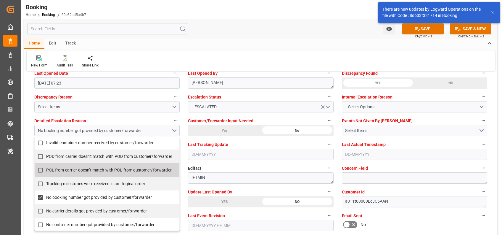
checkbox input "false"
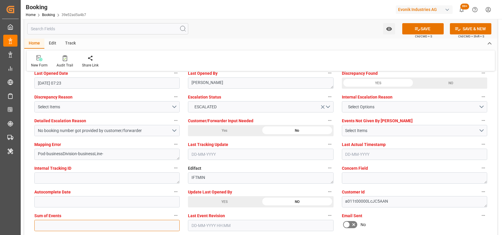
click at [137, 176] on input "text" at bounding box center [106, 224] width 145 height 11
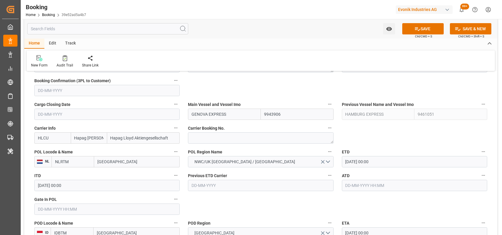
scroll to position [402, 0]
type input "0"
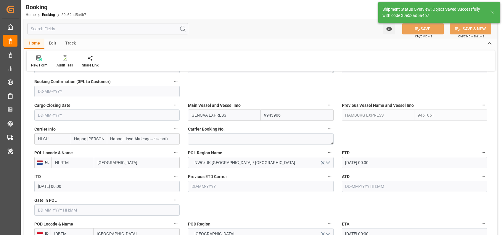
type textarea "[PERSON_NAME]"
type textarea "Yes"
type input "GENOVA EXPRESS"
type input "[DATE] 00:00"
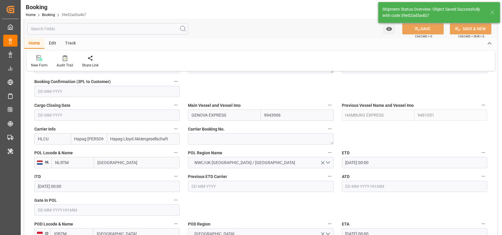
type input "14-10-2025 07:38"
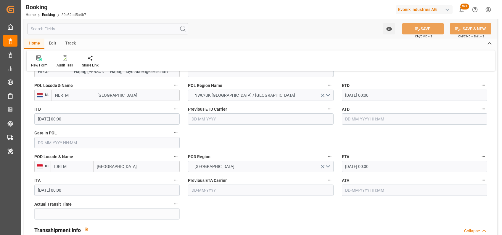
scroll to position [565, 0]
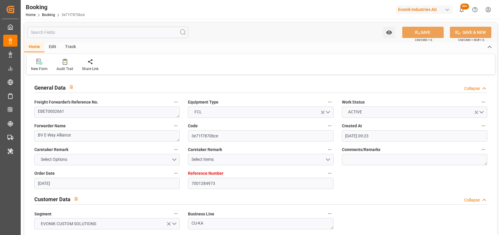
drag, startPoint x: 235, startPoint y: 134, endPoint x: 186, endPoint y: 135, distance: 49.2
paste input "[GEOGRAPHIC_DATA]"
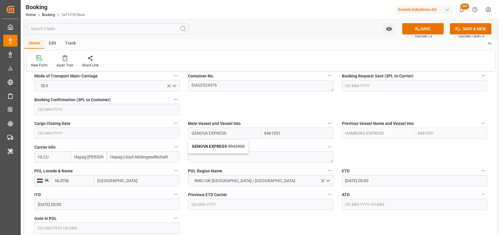
click at [206, 144] on b "GENOVA EXPRESS" at bounding box center [209, 146] width 35 height 5
type input "GENOVA EXPRESS"
type input "9943906"
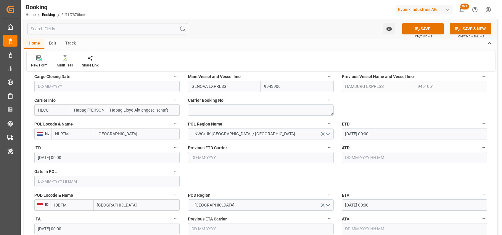
scroll to position [434, 0]
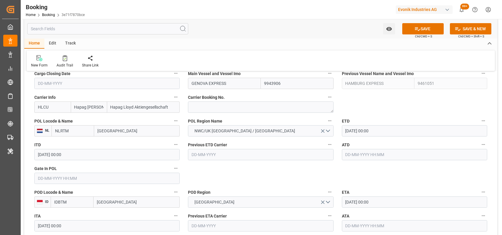
type input "GENOVA EXPRESS"
click at [348, 135] on input "[DATE] 00:00" at bounding box center [414, 130] width 145 height 11
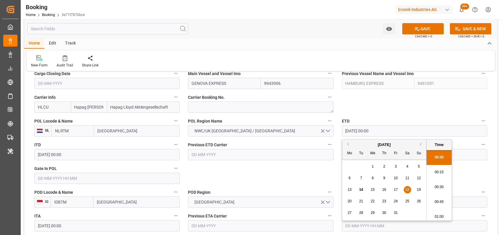
type input "[DATE] 00:00"
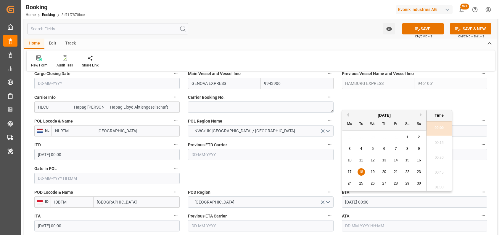
click at [350, 199] on input "[DATE] 00:00" at bounding box center [414, 201] width 145 height 11
type input "[DATE] 00:00"
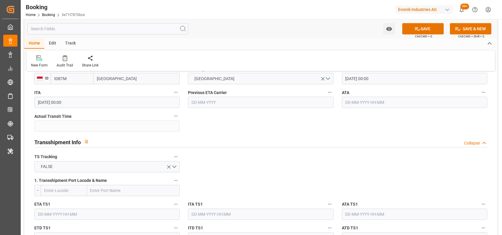
scroll to position [558, 0]
click at [173, 164] on button "FALSE" at bounding box center [106, 165] width 145 height 11
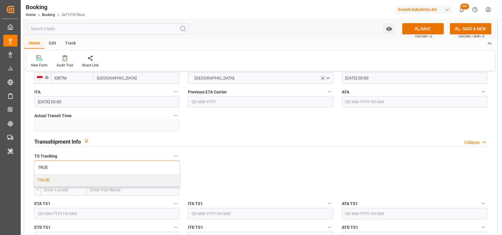
click at [173, 164] on div "TRUE" at bounding box center [107, 167] width 145 height 12
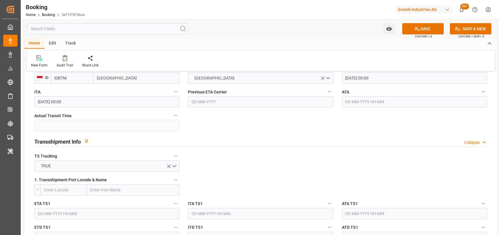
click at [64, 193] on input "text" at bounding box center [64, 189] width 46 height 11
click at [50, 200] on b "SGSIN" at bounding box center [50, 202] width 12 height 5
type input "SGSIN"
type input "[GEOGRAPHIC_DATA]"
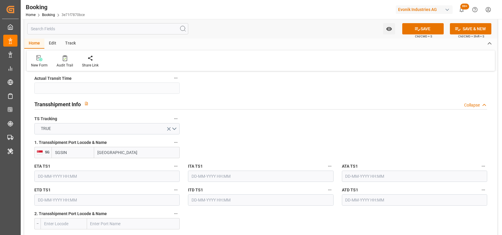
type input "SGSIN"
click at [82, 177] on input "text" at bounding box center [106, 175] width 145 height 11
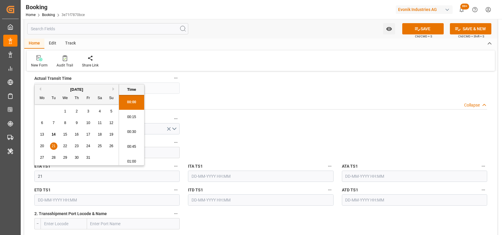
scroll to position [742, 0]
type input "[DATE] 00:00"
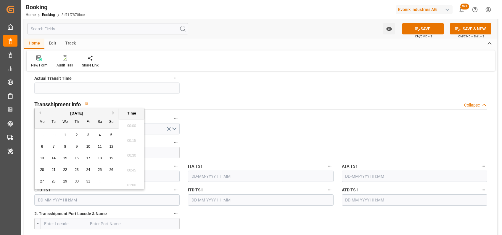
click at [76, 199] on input "text" at bounding box center [106, 199] width 145 height 11
type input "[DATE] 00:00"
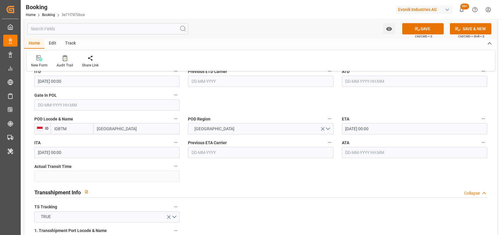
scroll to position [507, 0]
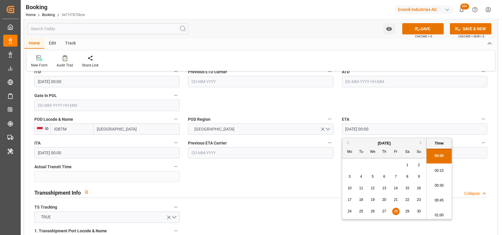
click at [349, 134] on input "[DATE] 00:00" at bounding box center [414, 128] width 145 height 11
type input "[DATE] 00:00"
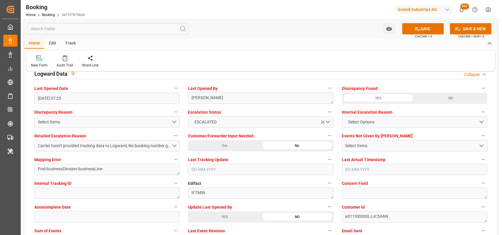
scroll to position [1082, 0]
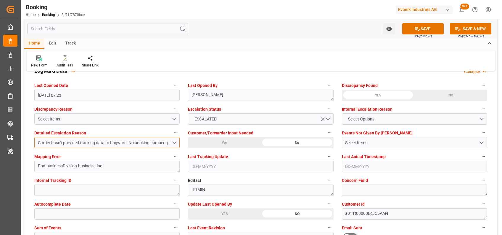
click at [170, 141] on div "Carrier hasn't provided tracking data to Logward, No booking number got provide…" at bounding box center [105, 142] width 134 height 6
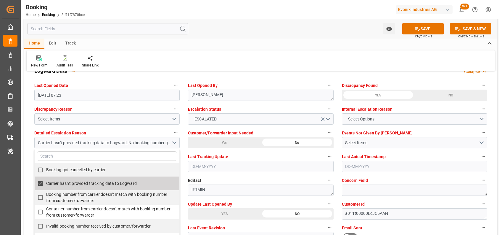
click at [84, 181] on span "Carrier hasn't provided tracking data to Logward" at bounding box center [91, 183] width 91 height 5
checkbox input "false"
click at [252, 25] on div "Watch Option SAVE Ctrl/CMD + S SAVE & NEW Ctrl/CMD + Shift + S" at bounding box center [260, 29] width 473 height 20
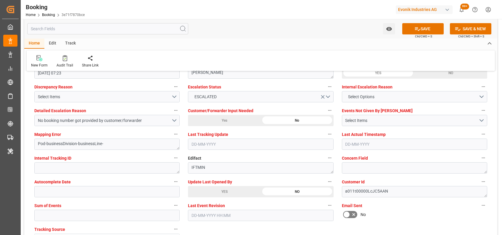
scroll to position [1111, 0]
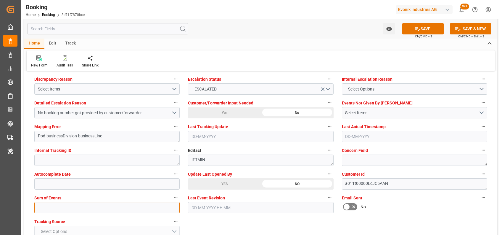
click at [133, 209] on input "text" at bounding box center [106, 207] width 145 height 11
type input "0"
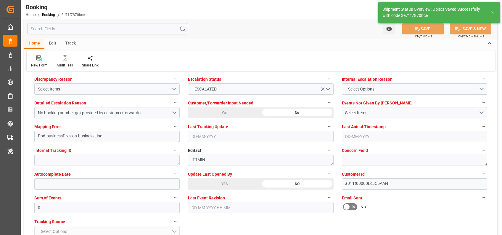
type textarea "[PERSON_NAME]"
type textarea "Yes"
type input "GENOVA EXPRESS"
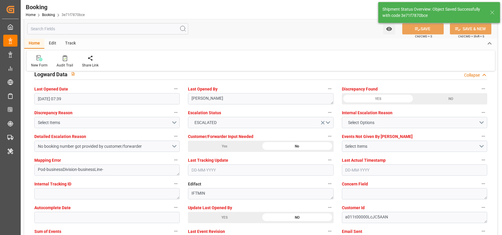
type input "[DATE] 00:00"
type input "14-10-2025 07:39"
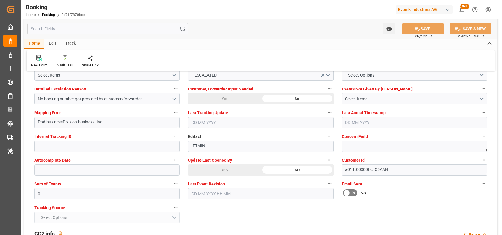
scroll to position [503, 0]
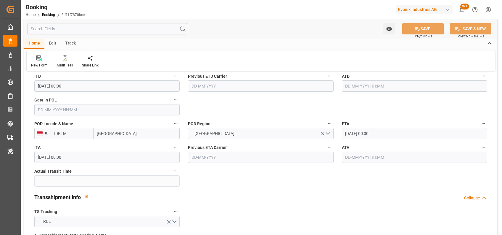
click at [348, 131] on input "[DATE] 00:00" at bounding box center [414, 133] width 145 height 11
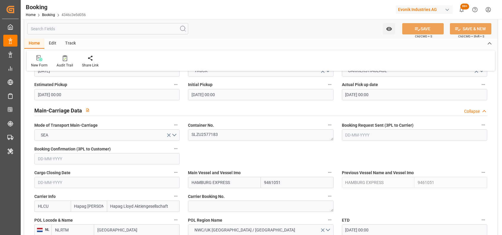
scroll to position [336, 0]
drag, startPoint x: 238, startPoint y: 182, endPoint x: 189, endPoint y: 180, distance: 49.2
click at [189, 180] on input "HAMBURG EXPRESS" at bounding box center [224, 181] width 73 height 11
paste input "[GEOGRAPHIC_DATA]"
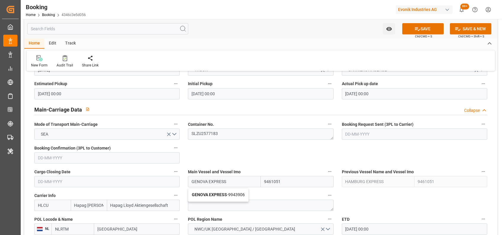
click at [198, 191] on div "GENOVA EXPRESS - 9943906" at bounding box center [218, 194] width 60 height 13
type input "GENOVA EXPRESS"
type input "9943906"
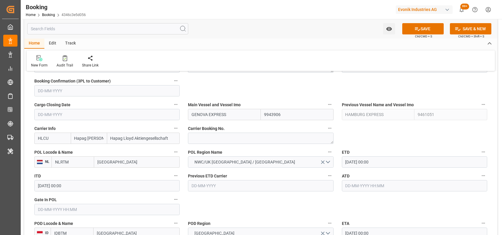
type input "GENOVA EXPRESS"
click at [348, 163] on input "[DATE] 00:00" at bounding box center [414, 161] width 145 height 11
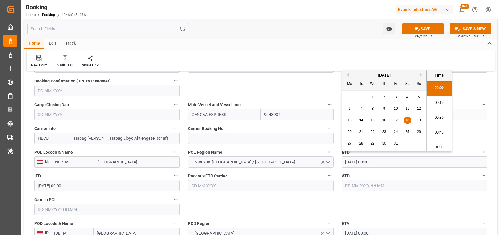
type input "[DATE] 00:00"
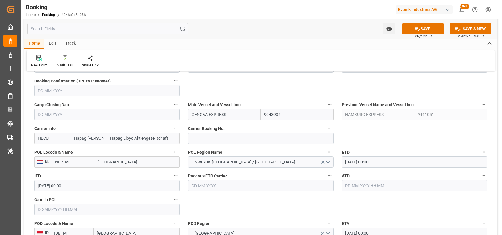
scroll to position [458, 0]
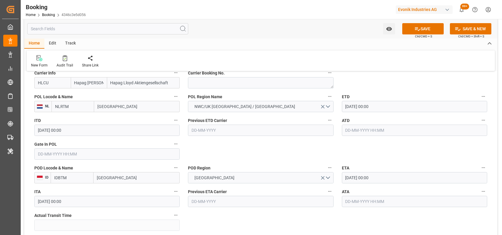
click at [346, 177] on input "[DATE] 00:00" at bounding box center [414, 177] width 145 height 11
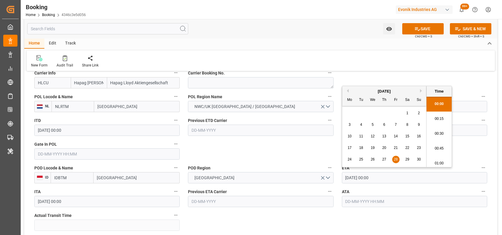
type input "[DATE] 00:00"
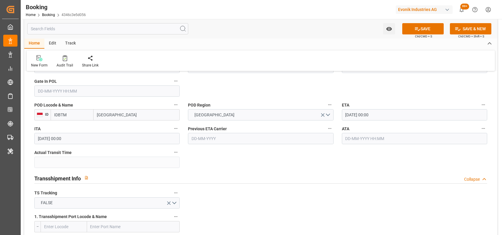
scroll to position [587, 0]
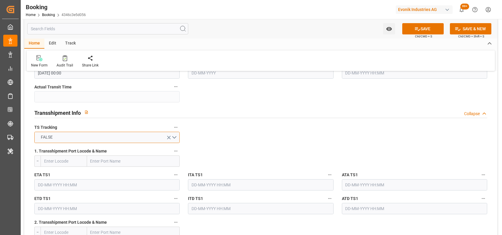
click at [175, 133] on button "FALSE" at bounding box center [106, 136] width 145 height 11
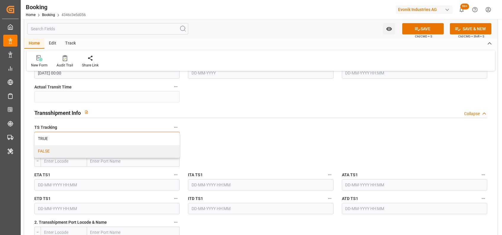
click at [175, 133] on div "TRUE" at bounding box center [107, 138] width 145 height 12
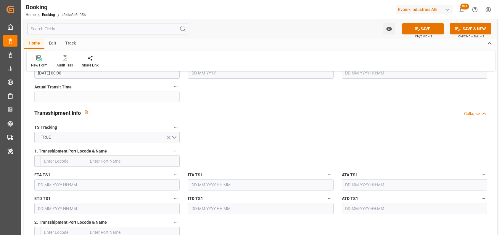
click at [54, 160] on input "text" at bounding box center [64, 160] width 46 height 11
click at [50, 171] on b "SGSIN" at bounding box center [50, 173] width 12 height 5
type input "SGSIN"
type input "[GEOGRAPHIC_DATA]"
type input "SGSIN"
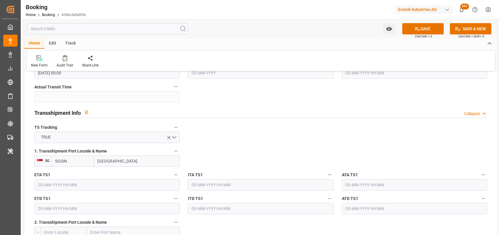
click at [55, 182] on input "text" at bounding box center [106, 184] width 145 height 11
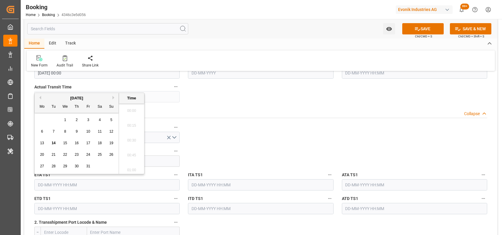
scroll to position [742, 0]
type input "[DATE] 00:00"
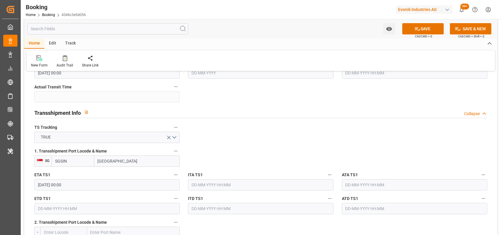
scroll to position [602, 0]
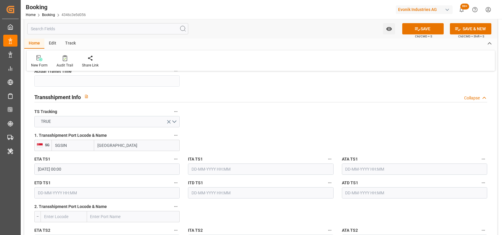
click at [68, 191] on input "text" at bounding box center [106, 192] width 145 height 11
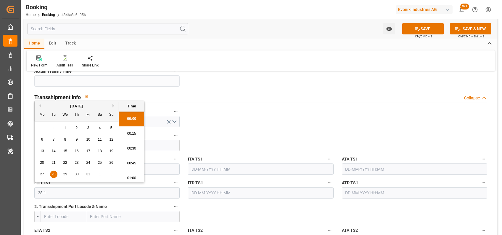
scroll to position [742, 0]
click at [49, 190] on input "28-01-2025 00:00" at bounding box center [106, 192] width 145 height 11
type input "[DATE] 00:00"
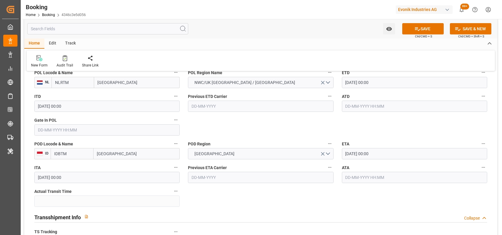
scroll to position [482, 0]
click at [351, 155] on input "[DATE] 00:00" at bounding box center [414, 153] width 145 height 11
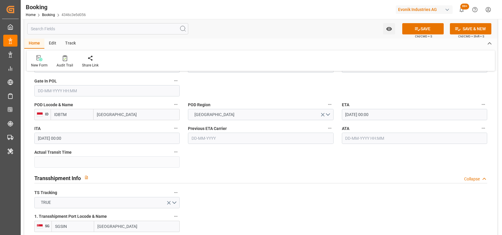
scroll to position [519, 0]
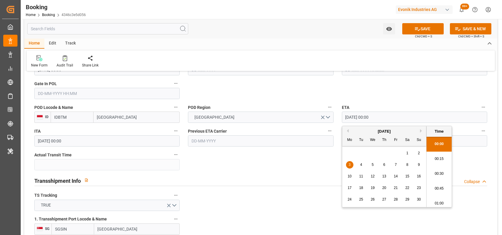
click at [349, 116] on input "[DATE] 00:00" at bounding box center [414, 116] width 145 height 11
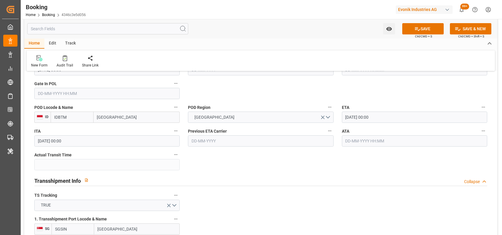
click at [350, 112] on input "[DATE] 00:00" at bounding box center [414, 116] width 145 height 11
click at [348, 118] on input "[DATE] 00:00" at bounding box center [414, 116] width 145 height 11
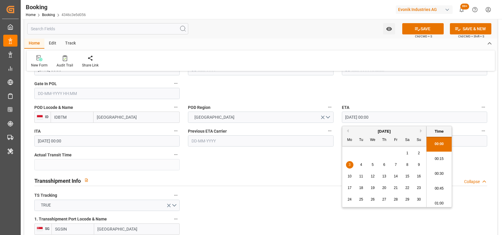
click at [417, 198] on span "30" at bounding box center [419, 199] width 4 height 4
type input "[DATE] 00:00"
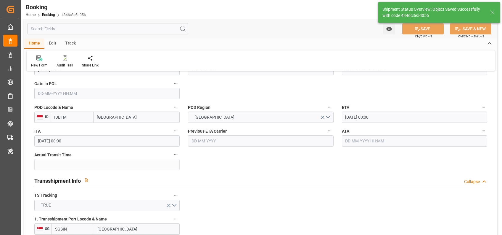
type textarea "shaini ghorai"
type textarea "Yes"
type input "GENOVA EXPRESS"
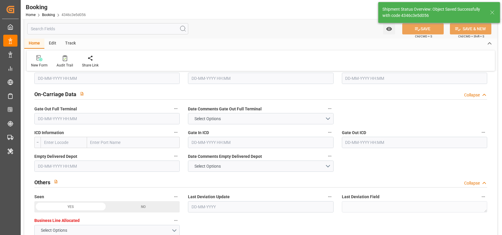
type input "21-11-2025 00:00"
type input "28-11-2025 00:00"
type input "14-10-2025 07:41"
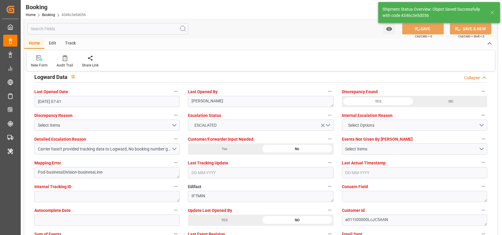
scroll to position [1076, 0]
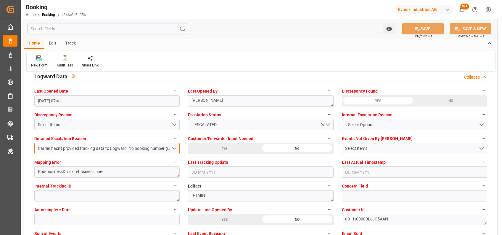
click at [174, 146] on button "Carrier hasn't provided tracking data to Logward, No booking number got provide…" at bounding box center [106, 147] width 145 height 11
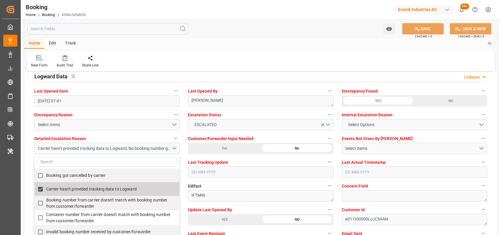
click at [96, 190] on span "Carrier hasn't provided tracking data to Logward" at bounding box center [91, 188] width 91 height 5
checkbox input "false"
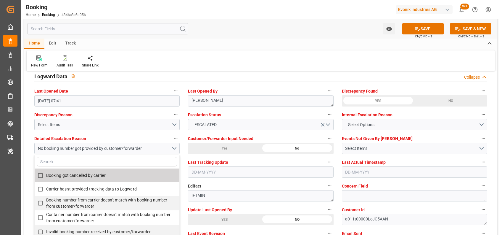
click at [237, 53] on div "New Form Audit Trail Share Link" at bounding box center [261, 60] width 469 height 20
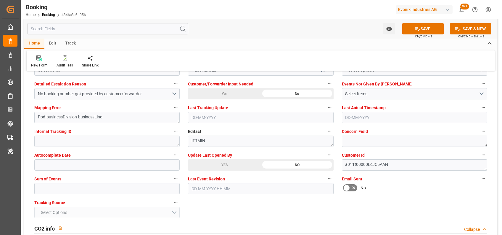
scroll to position [1131, 0]
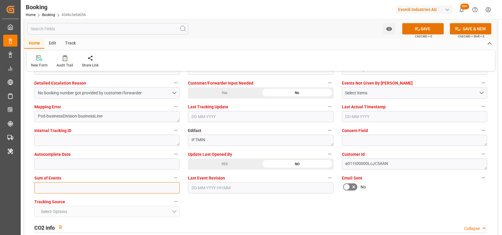
click at [83, 184] on input "text" at bounding box center [106, 187] width 145 height 11
type input "0"
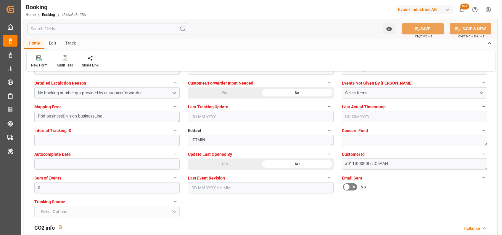
scroll to position [1119, 0]
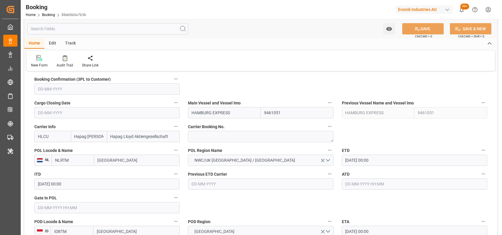
scroll to position [405, 0]
drag, startPoint x: 233, startPoint y: 111, endPoint x: 172, endPoint y: 117, distance: 61.3
paste input "[GEOGRAPHIC_DATA]"
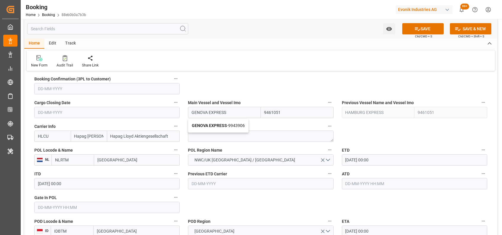
click at [212, 124] on b "GENOVA EXPRESS" at bounding box center [209, 125] width 35 height 5
type input "GENOVA EXPRESS"
type input "9943906"
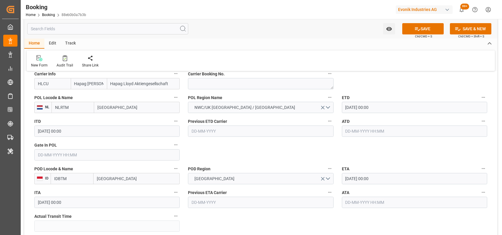
scroll to position [451, 0]
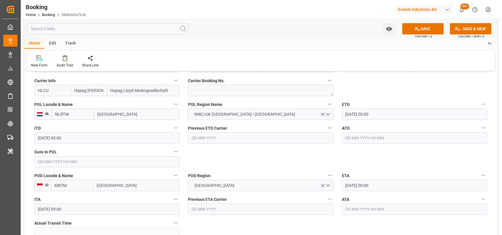
type input "GENOVA EXPRESS"
click at [347, 119] on input "[DATE] 00:00" at bounding box center [414, 113] width 145 height 11
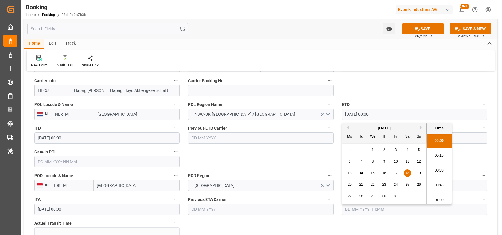
type input "[DATE] 00:00"
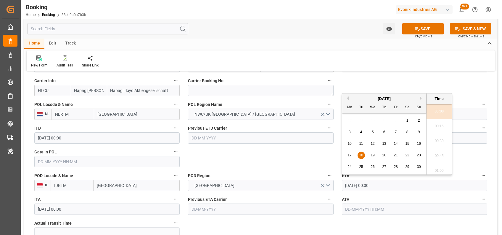
click at [351, 176] on input "[DATE] 00:00" at bounding box center [414, 184] width 145 height 11
type input "[DATE] 00:00"
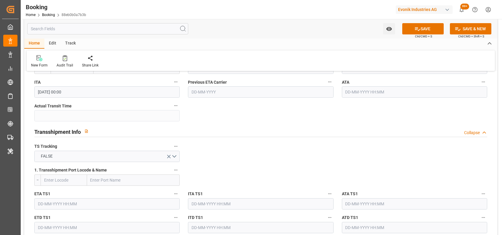
scroll to position [569, 0]
click at [174, 155] on button "FALSE" at bounding box center [106, 155] width 145 height 11
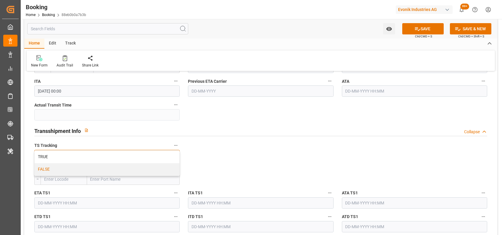
click at [174, 155] on div "TRUE" at bounding box center [107, 156] width 145 height 12
click at [133, 176] on input "text" at bounding box center [133, 178] width 93 height 11
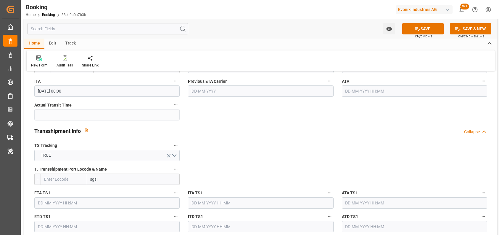
type input "sgsin"
click at [110, 176] on div "Singapore - SGSIN" at bounding box center [117, 191] width 60 height 13
type input "SGSIN"
type input "[GEOGRAPHIC_DATA]"
click at [87, 176] on input "text" at bounding box center [106, 202] width 145 height 11
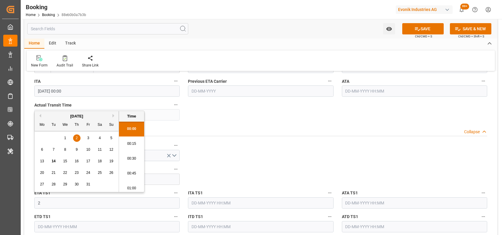
scroll to position [757, 0]
type input "[DATE] 00:00"
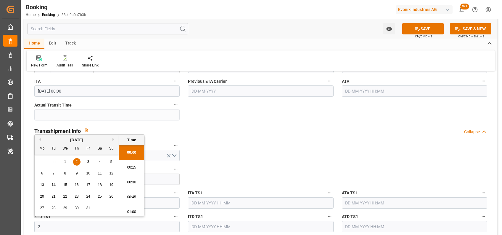
click at [66, 176] on input "2" at bounding box center [106, 226] width 145 height 11
type input "[DATE] 00:00"
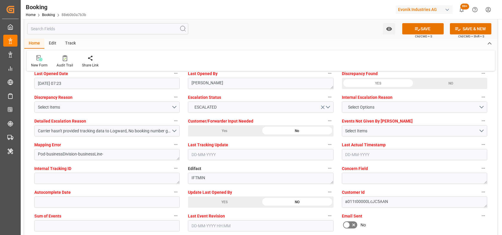
scroll to position [1094, 0]
click at [49, 132] on div "Carrier hasn't provided tracking data to Logward, No booking number got provide…" at bounding box center [105, 130] width 134 height 6
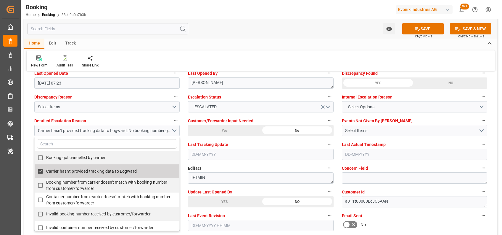
click at [87, 171] on span "Carrier hasn't provided tracking data to Logward" at bounding box center [91, 171] width 91 height 5
checkbox input "false"
click at [228, 42] on div "Home Edit Track" at bounding box center [260, 44] width 473 height 10
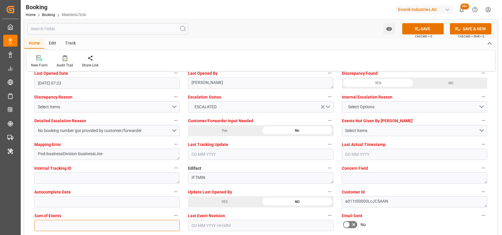
click at [132, 176] on input "text" at bounding box center [106, 224] width 145 height 11
type input "0"
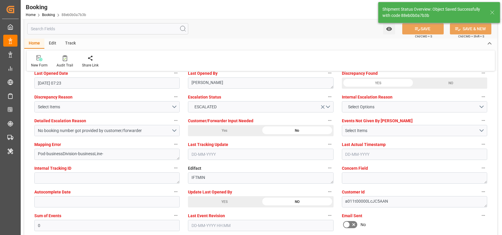
type textarea "shaini ghorai"
type textarea "Yes"
type input "GENOVA EXPRESS"
type input "[DATE] 00:00"
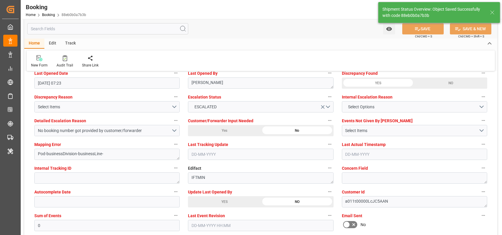
type input "14-10-2025 07:42"
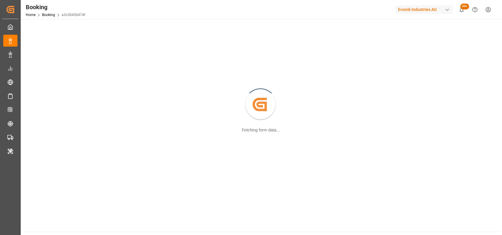
click at [82, 193] on main "Created by potrace 1.15, written by [PERSON_NAME] [DATE]-[DATE] Fetching form d…" at bounding box center [261, 125] width 480 height 212
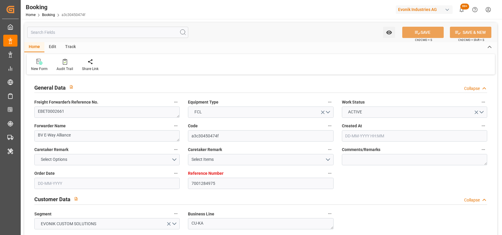
type input "7001284975"
type input "9461051"
type input "Hapag [PERSON_NAME]"
type input "Hapag Lloyd Aktiengesellschaft"
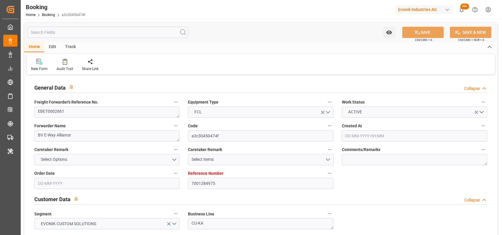
type input "NLRTM"
type input "IDBTM"
type input "[DATE] 09:23"
type input "[DATE]"
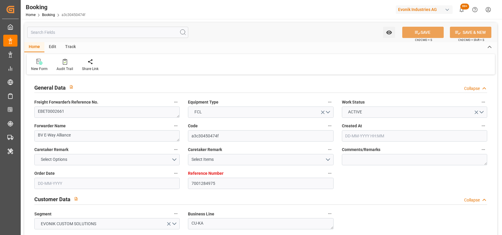
type input "[DATE]"
type input "[DATE] 00:00"
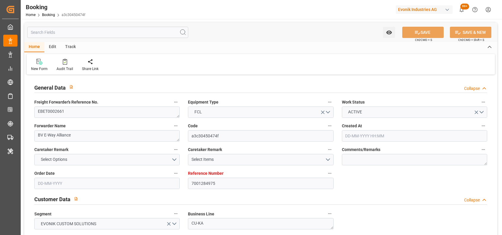
type input "[DATE] 00:00"
type input "18-11-2025 00:00"
type input "14-10-2025 07:23"
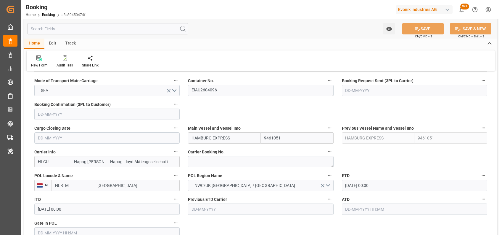
scroll to position [400, 0]
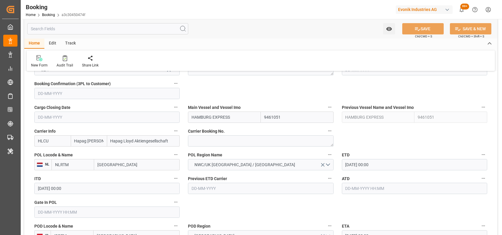
drag, startPoint x: 234, startPoint y: 119, endPoint x: 163, endPoint y: 130, distance: 71.7
paste input "GENOVA"
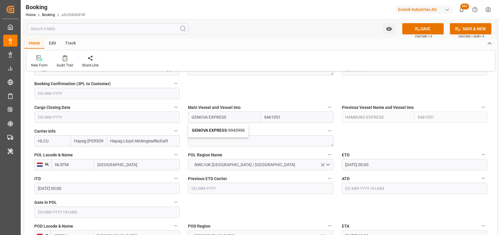
type input "GENOVA EXPRESS"
click at [199, 137] on textarea at bounding box center [260, 140] width 145 height 11
click at [349, 164] on input "11-10-2025 00:00" at bounding box center [414, 164] width 145 height 11
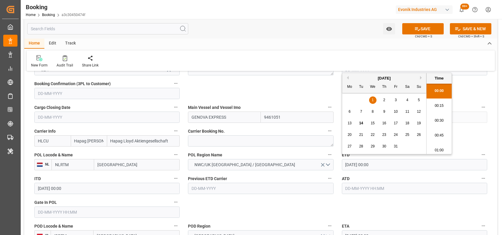
type input "18-10-2025 00:00"
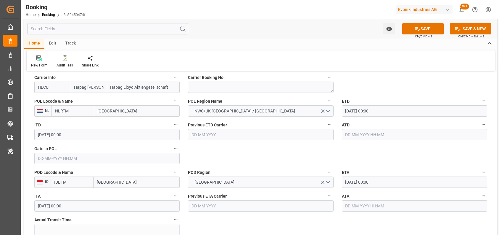
scroll to position [458, 0]
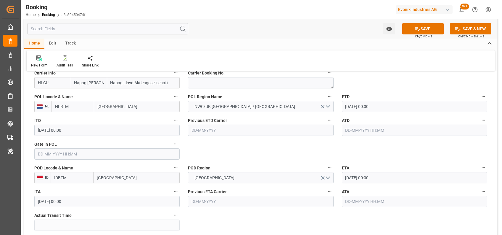
click at [348, 178] on input "18-11-2025 00:00" at bounding box center [414, 177] width 145 height 11
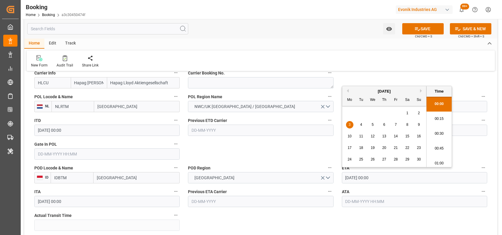
click at [348, 178] on input "03-11-2025 00:00" at bounding box center [414, 177] width 145 height 11
type input "30-11-2025 00:00"
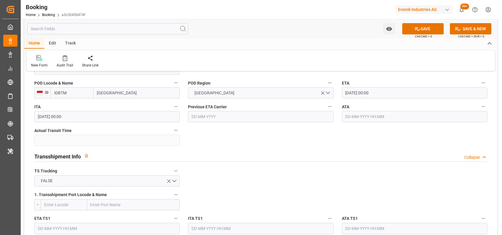
scroll to position [544, 0]
click at [165, 181] on button "FALSE" at bounding box center [106, 179] width 145 height 11
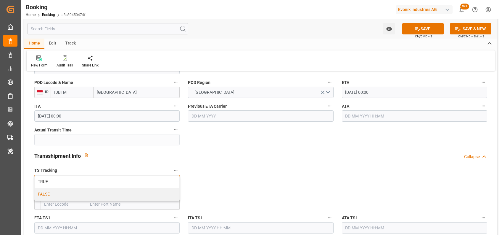
click at [165, 181] on div "TRUE" at bounding box center [107, 181] width 145 height 12
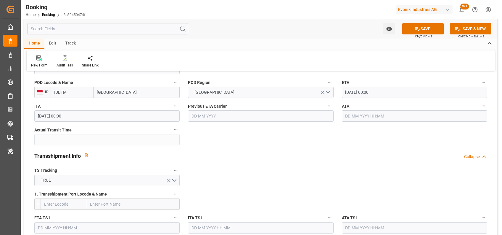
click at [65, 203] on input "text" at bounding box center [64, 203] width 46 height 11
click at [50, 214] on b "SGSIN" at bounding box center [50, 216] width 12 height 5
type input "SGSIN"
type input "Singapore"
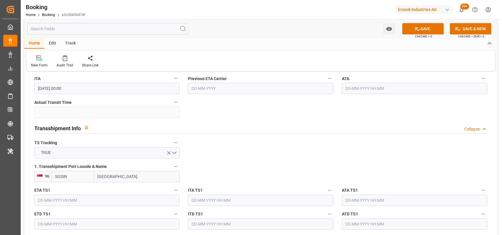
type input "SGSIN"
click at [43, 206] on div "ETA TS1" at bounding box center [107, 196] width 154 height 24
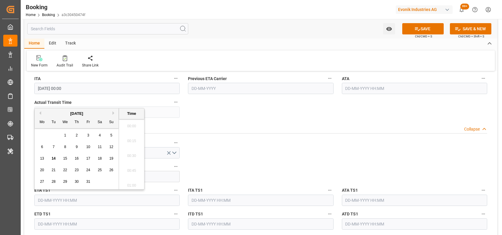
click at [42, 201] on input "text" at bounding box center [106, 199] width 145 height 11
type input "21-11-2025 00:00"
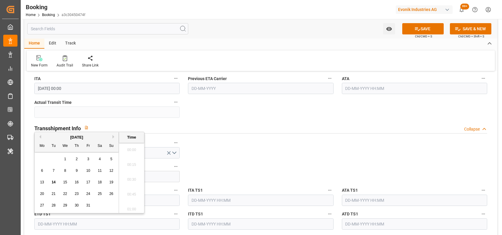
click at [54, 219] on input "text" at bounding box center [106, 223] width 145 height 11
type input "28-11-2025 00:00"
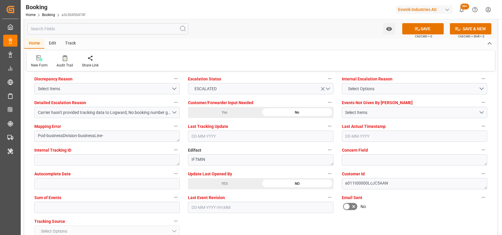
scroll to position [1065, 0]
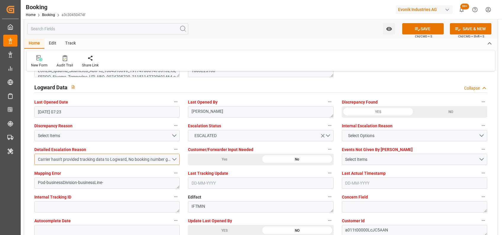
click at [156, 159] on div "Carrier hasn't provided tracking data to Logward, No booking number got provide…" at bounding box center [105, 159] width 134 height 6
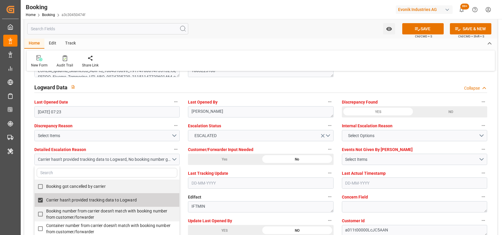
click at [68, 202] on span "Carrier hasn't provided tracking data to Logward" at bounding box center [91, 200] width 91 height 6
checkbox input "false"
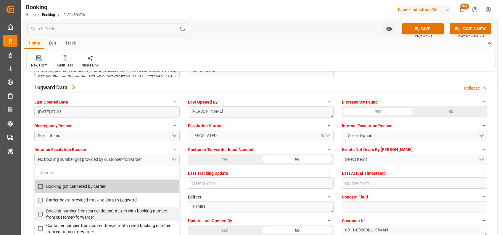
click at [253, 48] on div "Home Edit Track" at bounding box center [260, 44] width 473 height 10
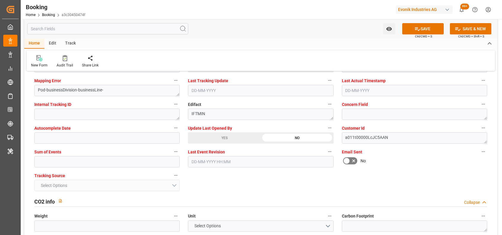
scroll to position [1159, 0]
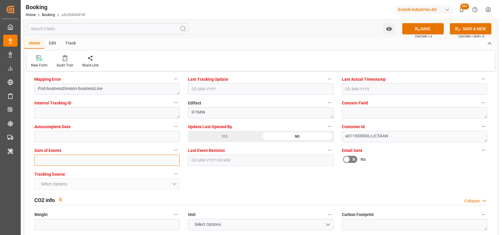
click at [83, 161] on input "text" at bounding box center [106, 159] width 145 height 11
type input "0"
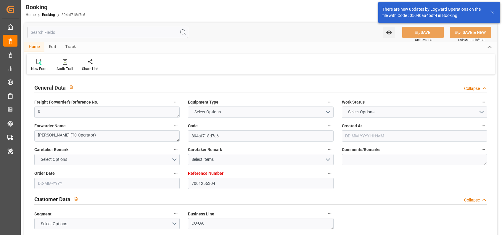
type textarea "0"
type textarea "[PERSON_NAME] (TC Operator)"
type input "894af718d7c6"
type input "7001256304"
type textarea "CU-OA"
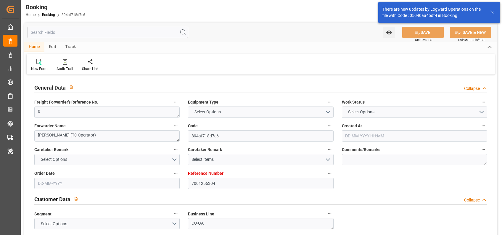
type input "7001256303"
type textarea "[EMAIL_ADDRESS][DOMAIN_NAME]"
type textarea "CPT"
type textarea "MC KEES ROCKS PA"
type textarea "Lauterbourg"
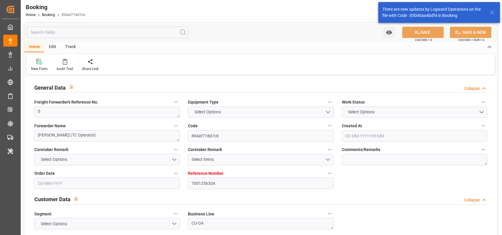
type textarea "BGBU4775885"
type input "TBN"
type input "HLCU"
type input "[GEOGRAPHIC_DATA]"
type input "[US_STATE]"
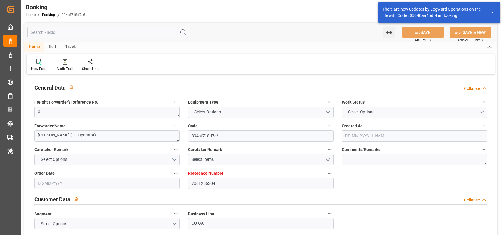
type textarea "eta"
type textarea "INPUT_Evonik_Seeburger_IFTMIN_1003220047_20251009155538184.edi"
type textarea "INPUT_Evonik_Seeburger_IFTMIN_1003079644_20250822155230932.edi,INPUT_Evonik_See…"
type textarea "1003220047"
type textarea "[PERSON_NAME]"
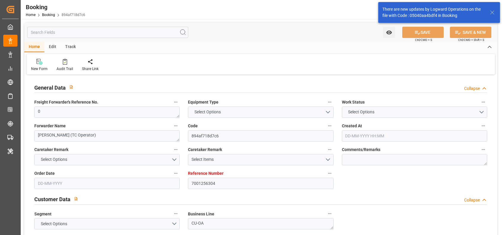
type textarea "businessDivision-businessLine-"
type textarea "IFTMIN"
type textarea "a011t00000LcJC5AAN"
type textarea "No"
type input "7001256304"
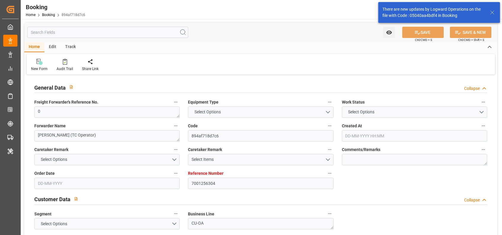
type input "7777777"
type input "Hapag Lloyd"
type input "Hapag Lloyd Aktiengesellschaft"
type input "NLRTM"
type input "USNYC"
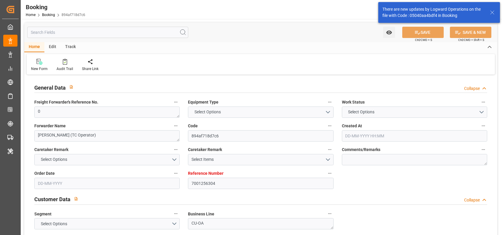
type input "0"
type input "22-08-2025 13:53"
type input "22-08-2025"
type input "29-10-2025"
type input "03-10-2025"
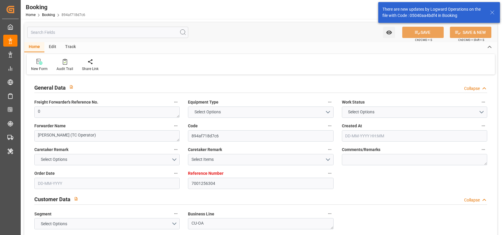
type input "03-10-2025 00:00"
type input "09-10-2025 00:00"
type input "14-10-2025 00:00"
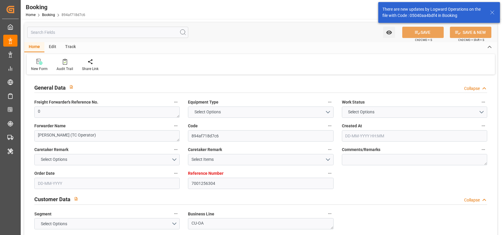
type input "30-10-2025 00:00"
type input "22-08-2025"
type input "14-10-2025 07:25"
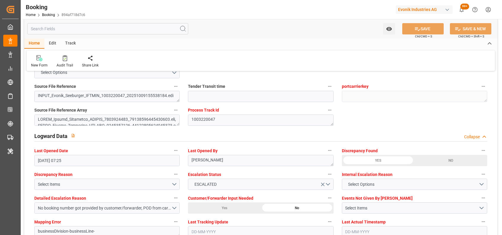
scroll to position [1017, 0]
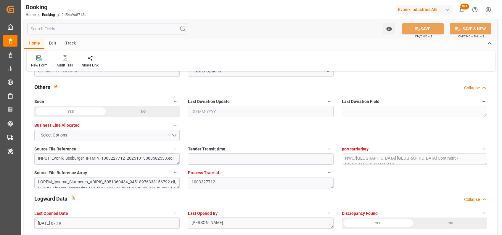
scroll to position [955, 0]
